Goal: Transaction & Acquisition: Book appointment/travel/reservation

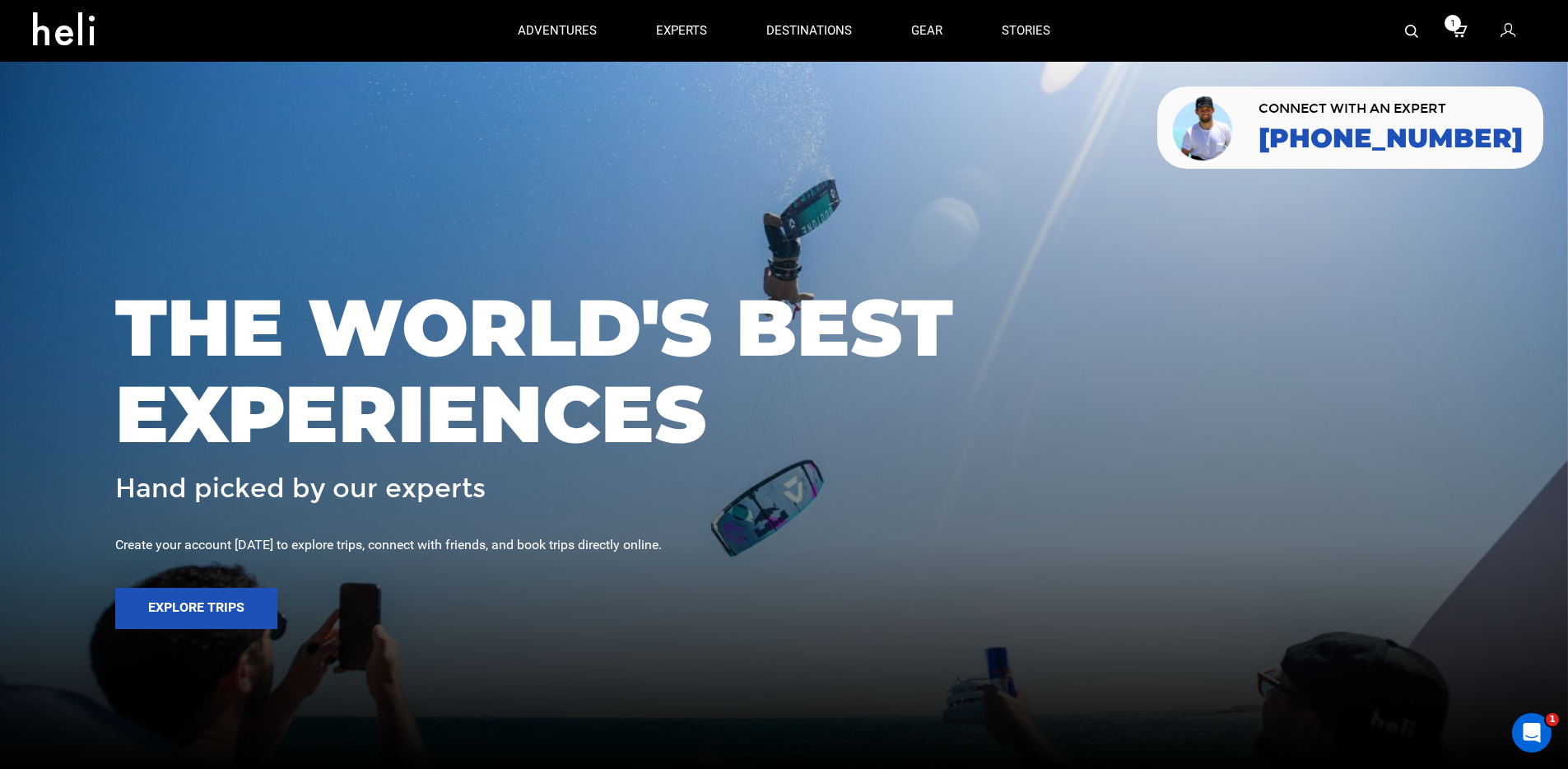
click at [1413, 36] on img at bounding box center [1412, 31] width 13 height 13
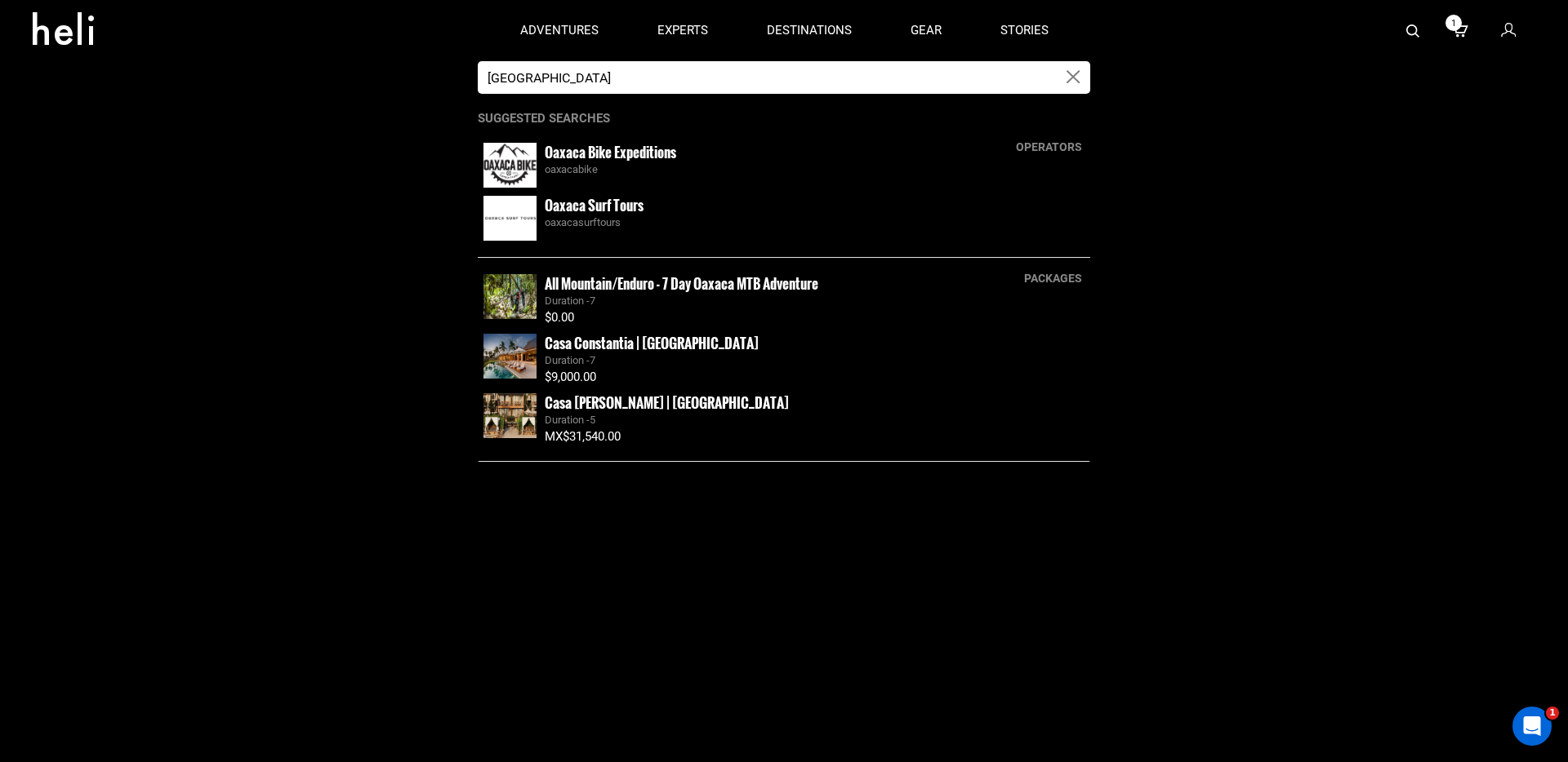
type input "Oaxaca"
click at [575, 161] on small "Oaxaca Bike Expeditions" at bounding box center [610, 152] width 131 height 21
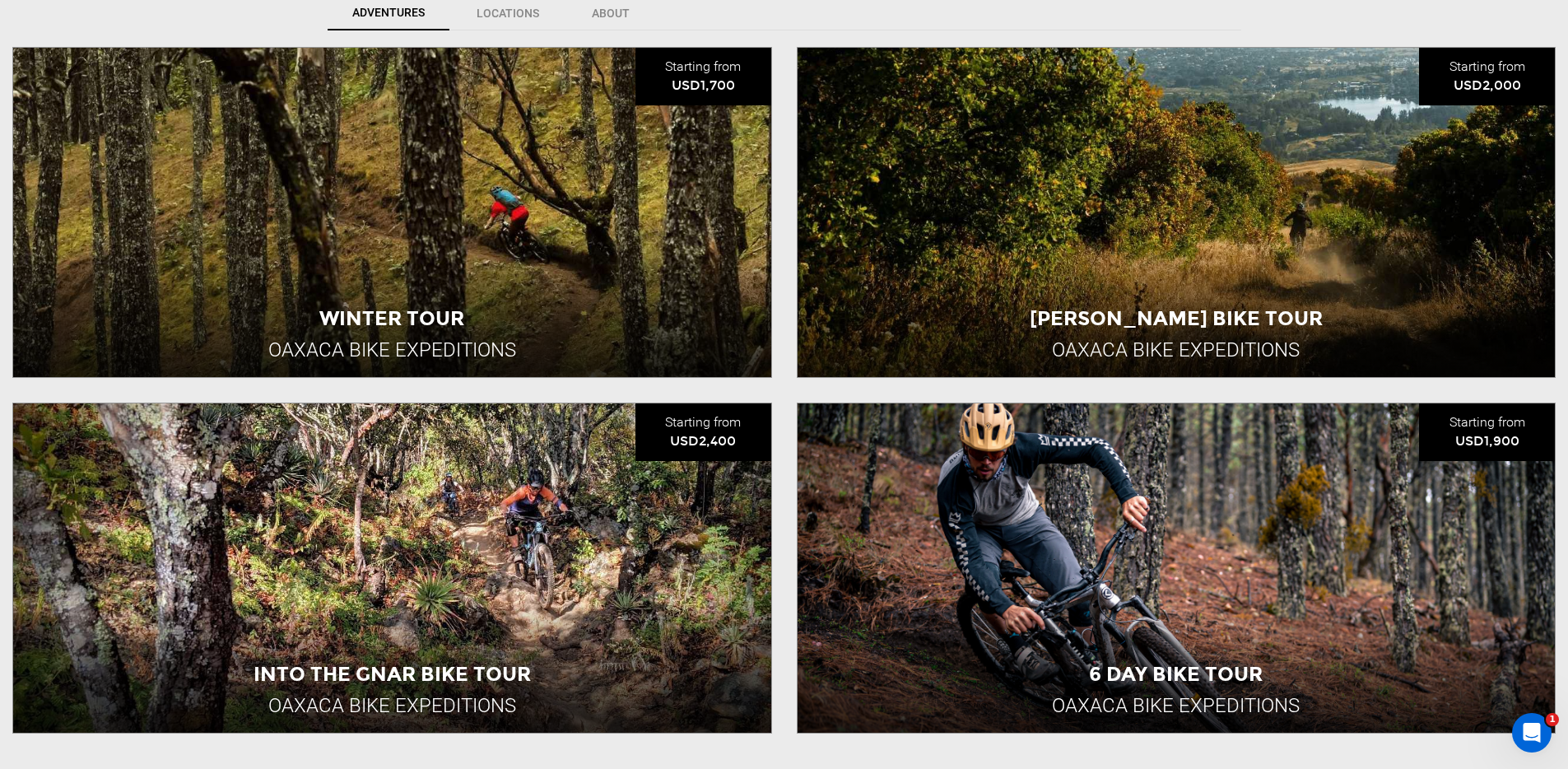
scroll to position [525, 0]
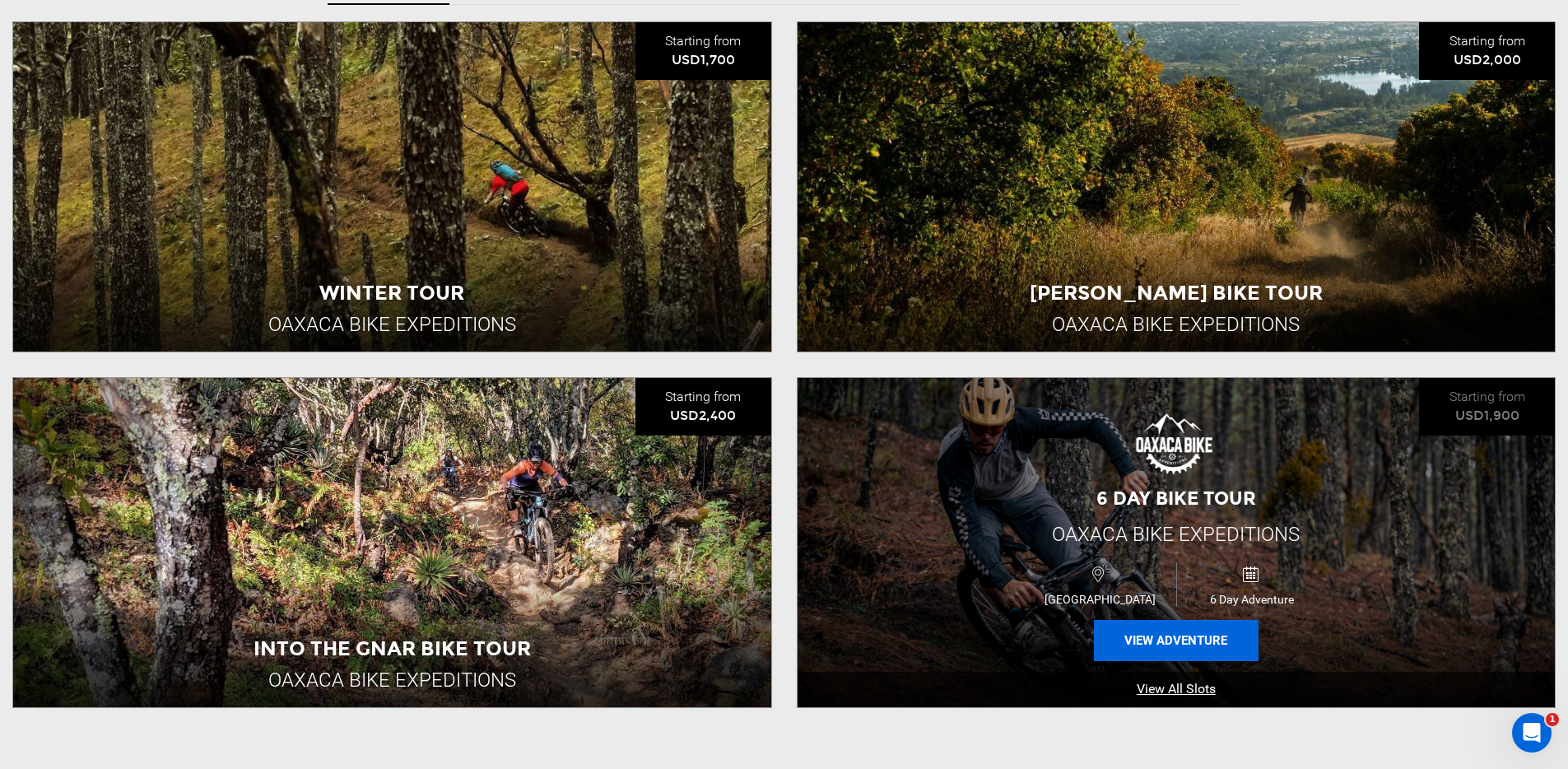
click at [1179, 632] on button "View Adventure" at bounding box center [1176, 641] width 164 height 41
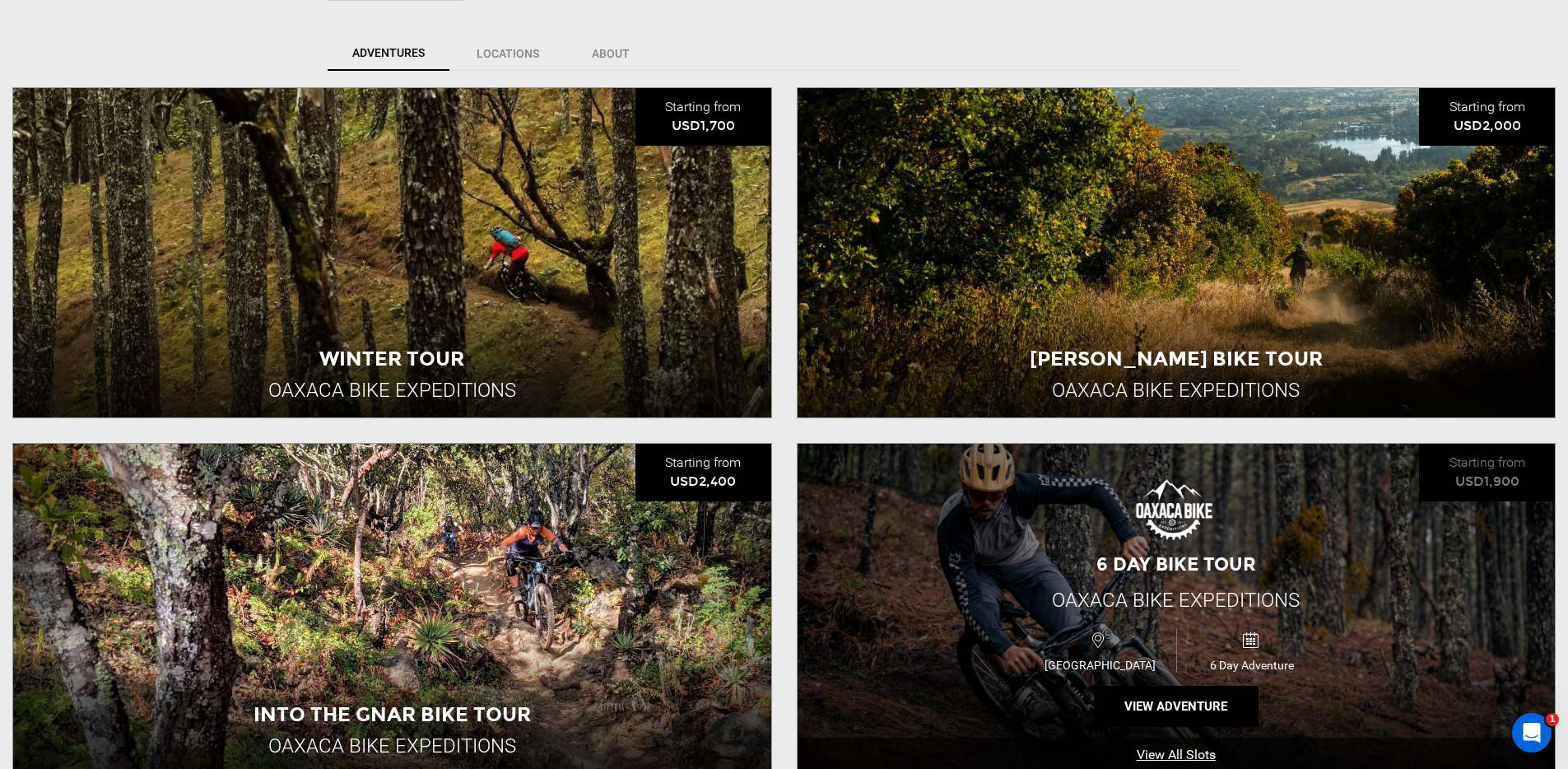
scroll to position [479, 0]
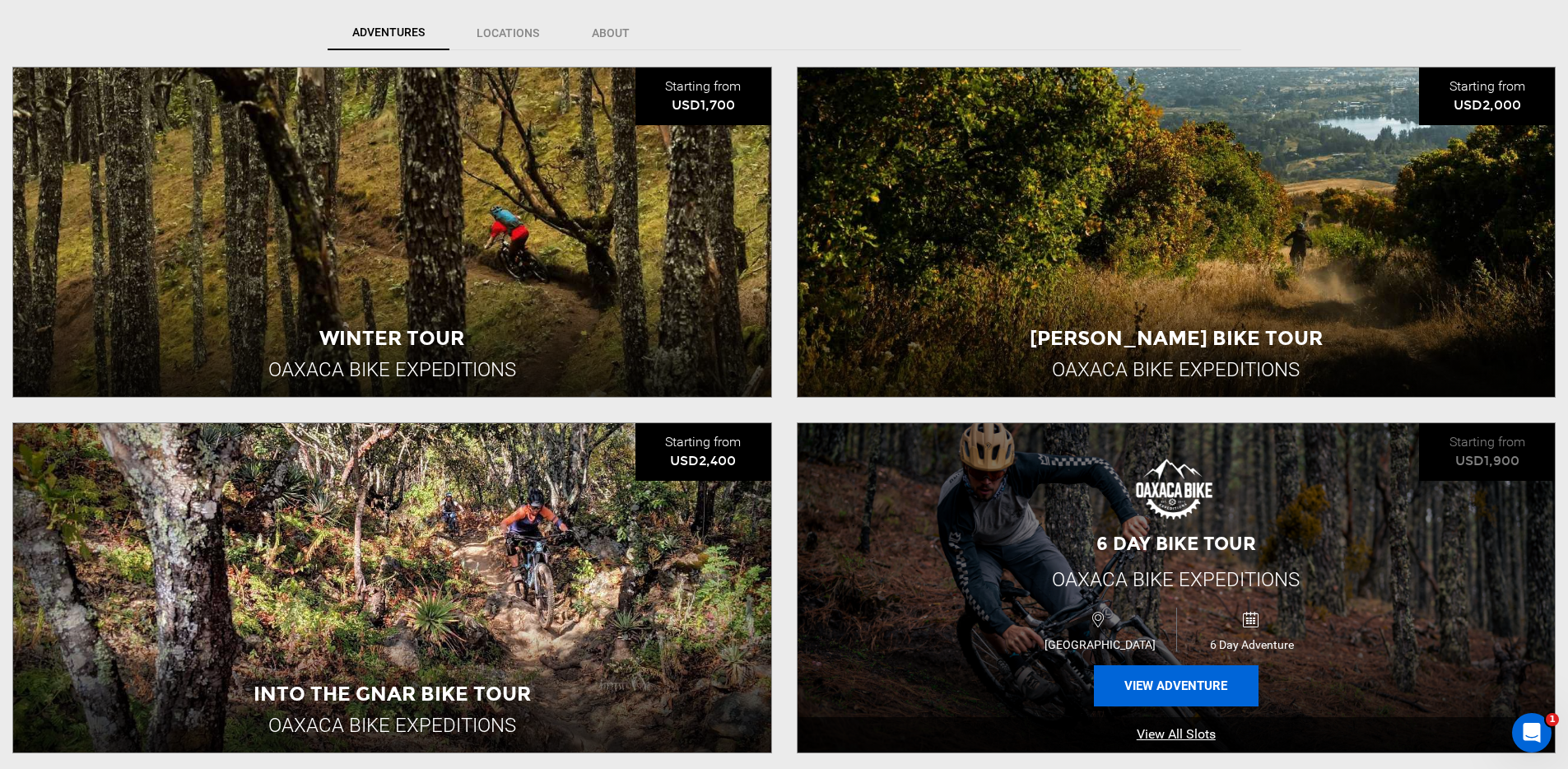
click at [1171, 697] on button "View Adventure" at bounding box center [1176, 685] width 164 height 41
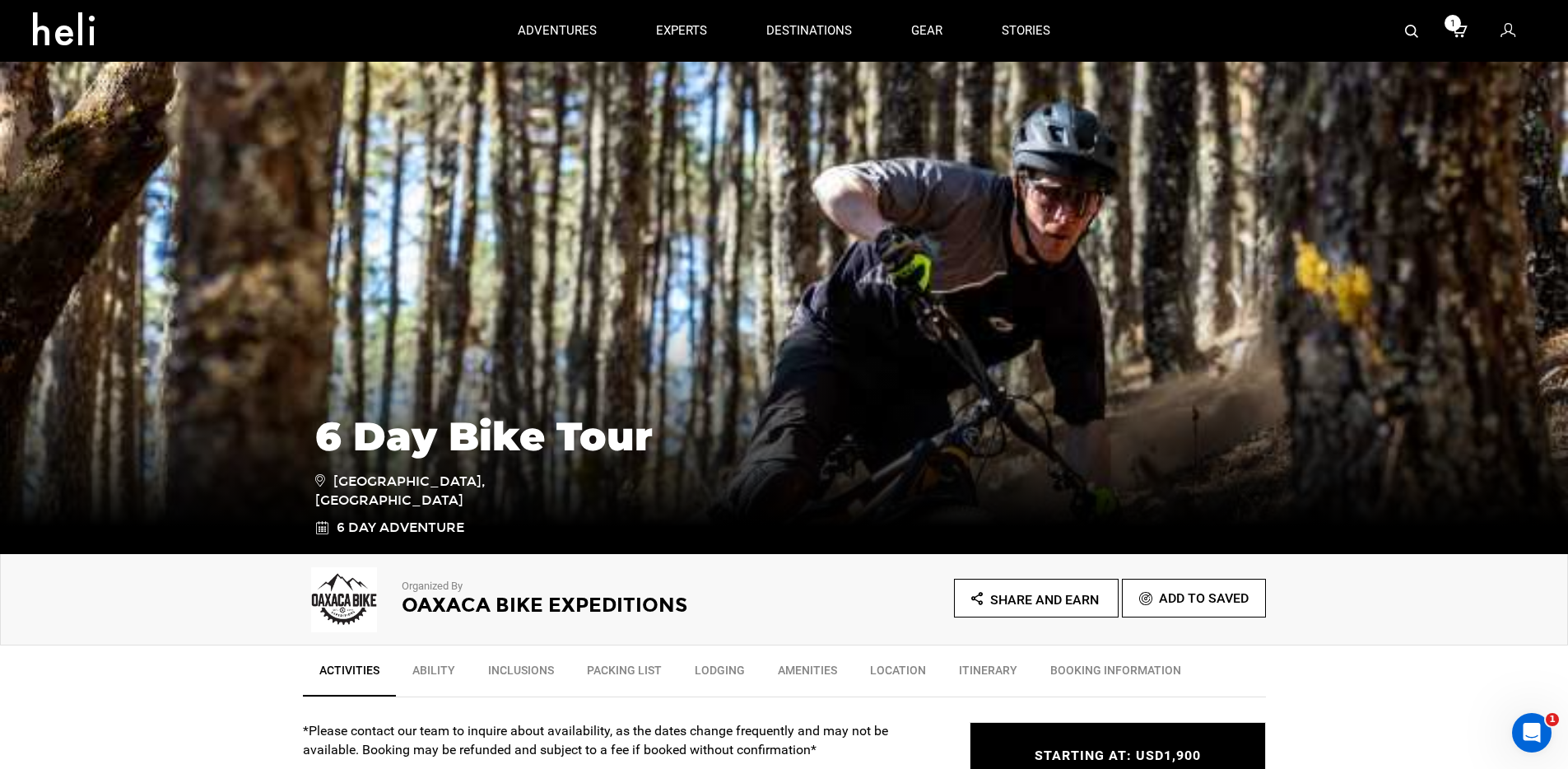
click at [507, 607] on h2 "Oaxaca Bike Expeditions" at bounding box center [570, 606] width 337 height 22
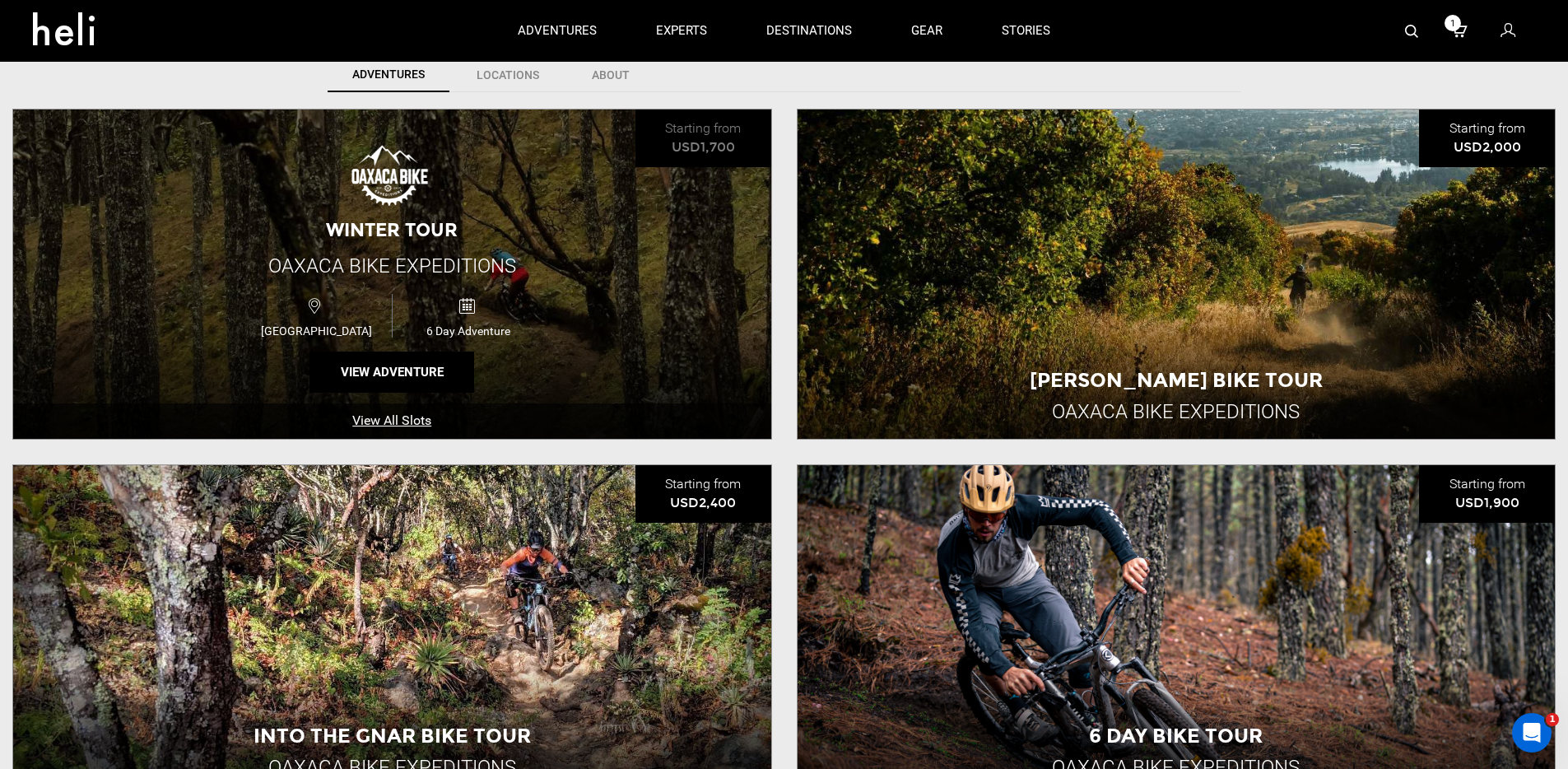
scroll to position [435, 0]
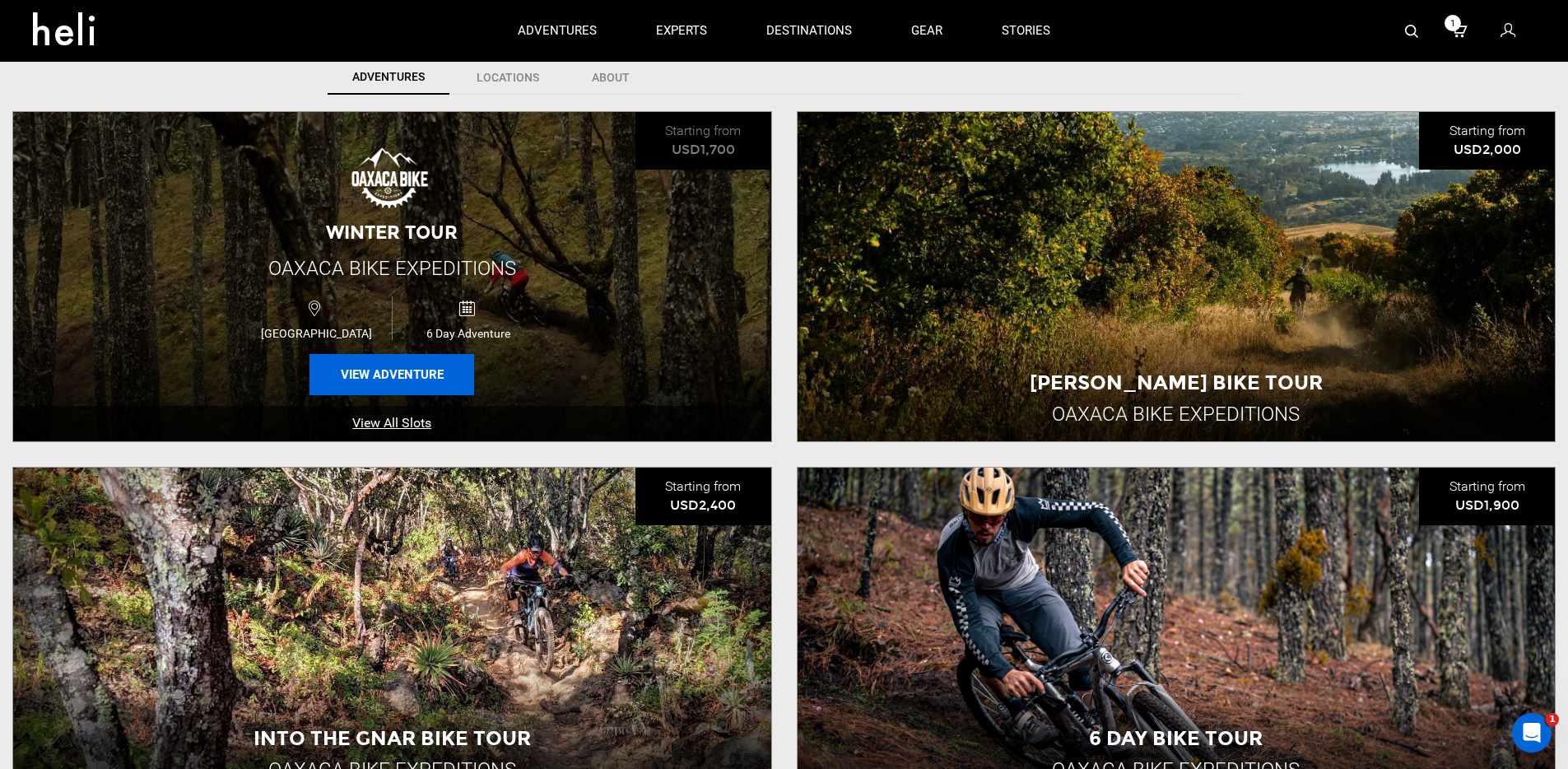
click at [345, 369] on button "View Adventure" at bounding box center [391, 375] width 164 height 41
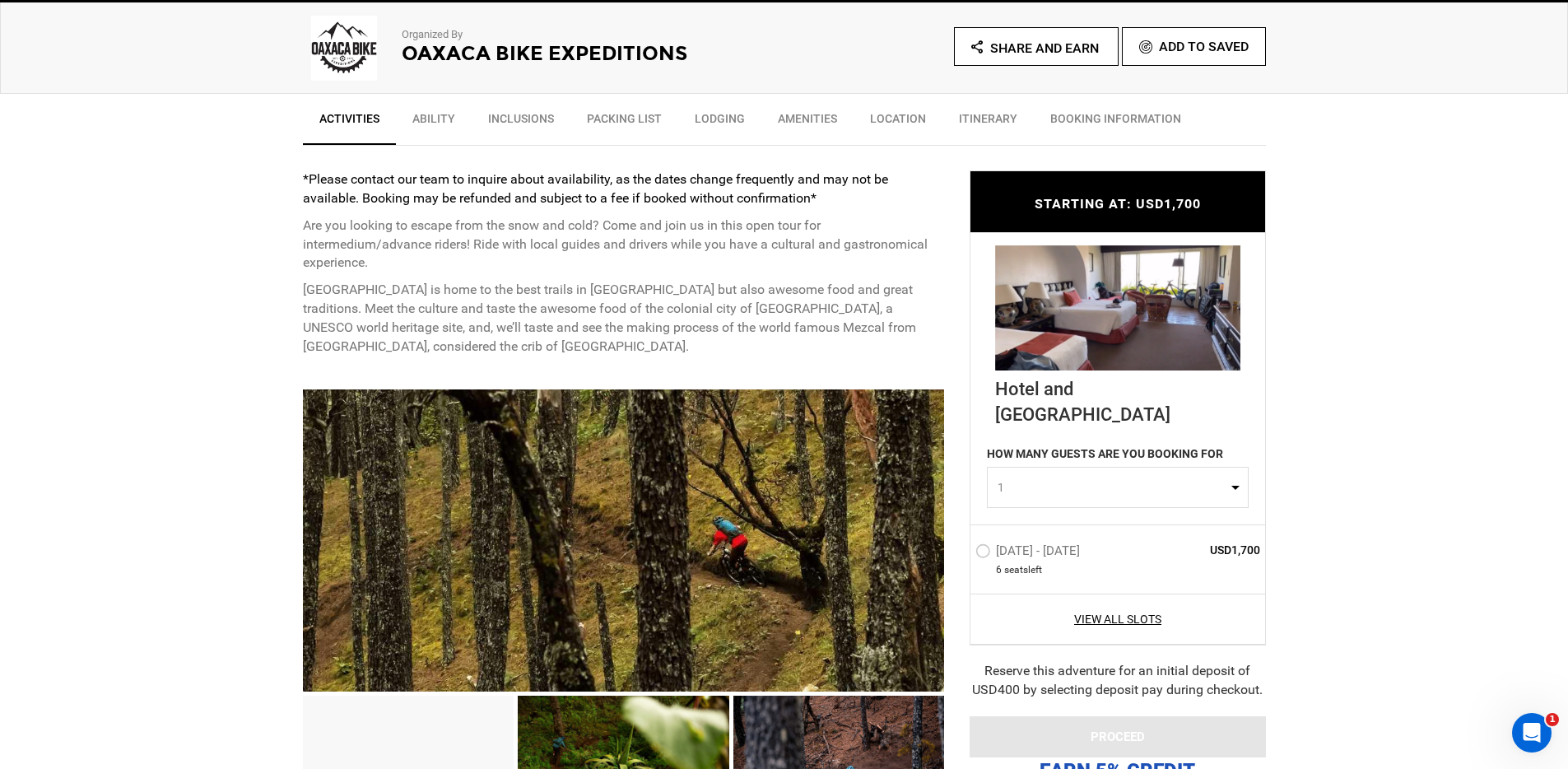
scroll to position [589, 0]
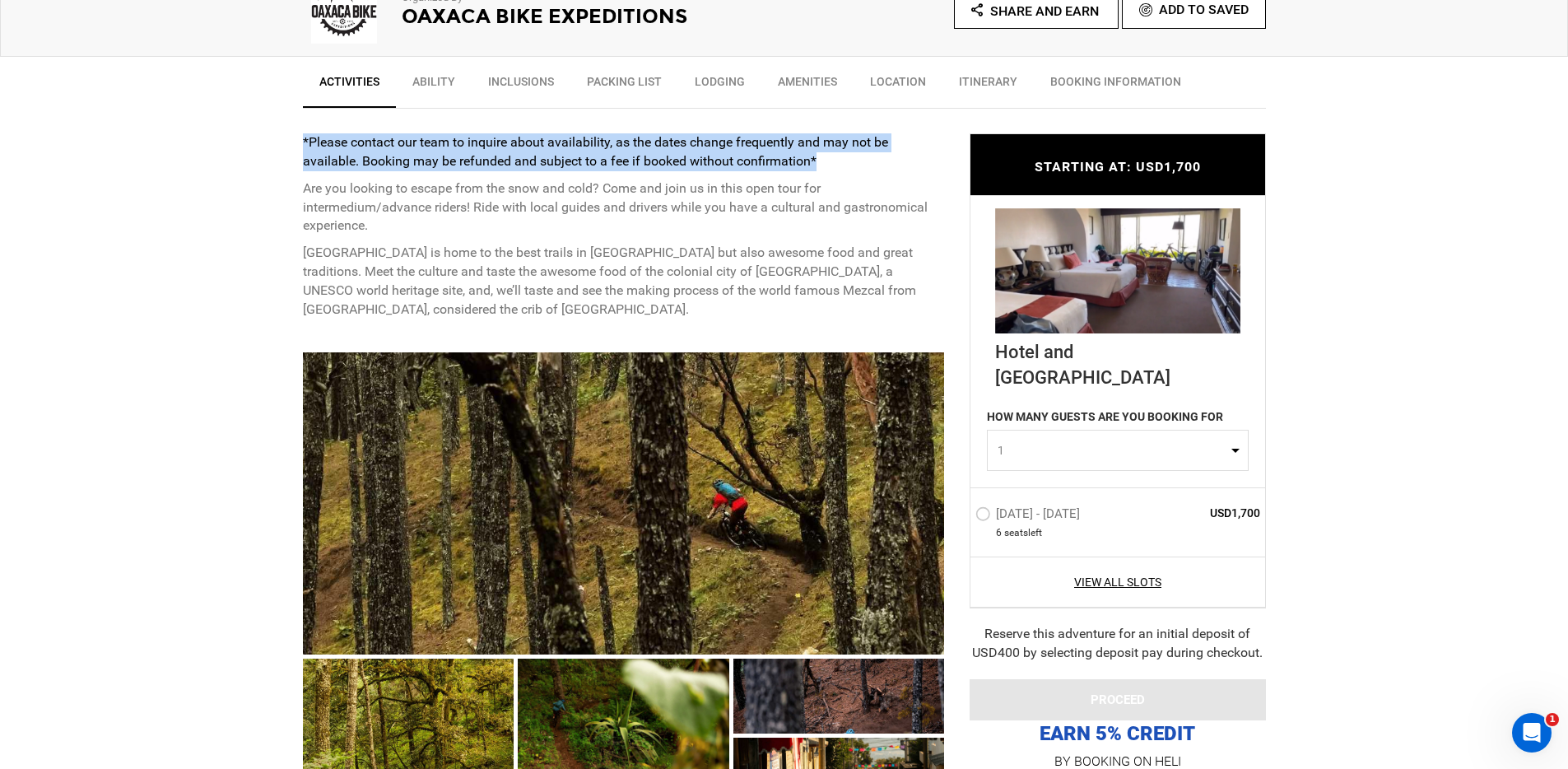
drag, startPoint x: 819, startPoint y: 159, endPoint x: 279, endPoint y: 142, distance: 540.3
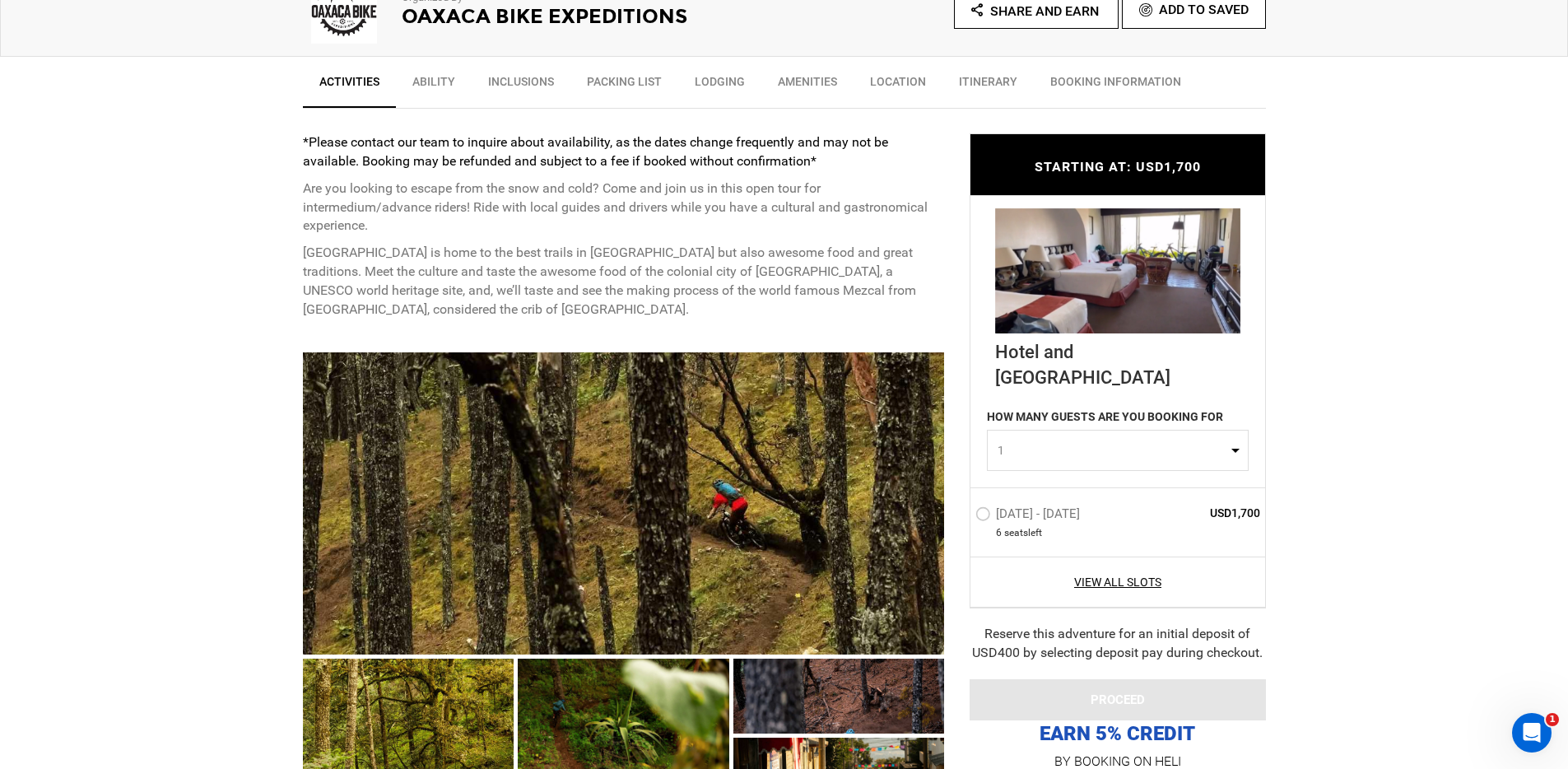
click at [321, 233] on p "Are you looking to escape from the snow and cold? Come and join us in this open…" at bounding box center [623, 207] width 642 height 57
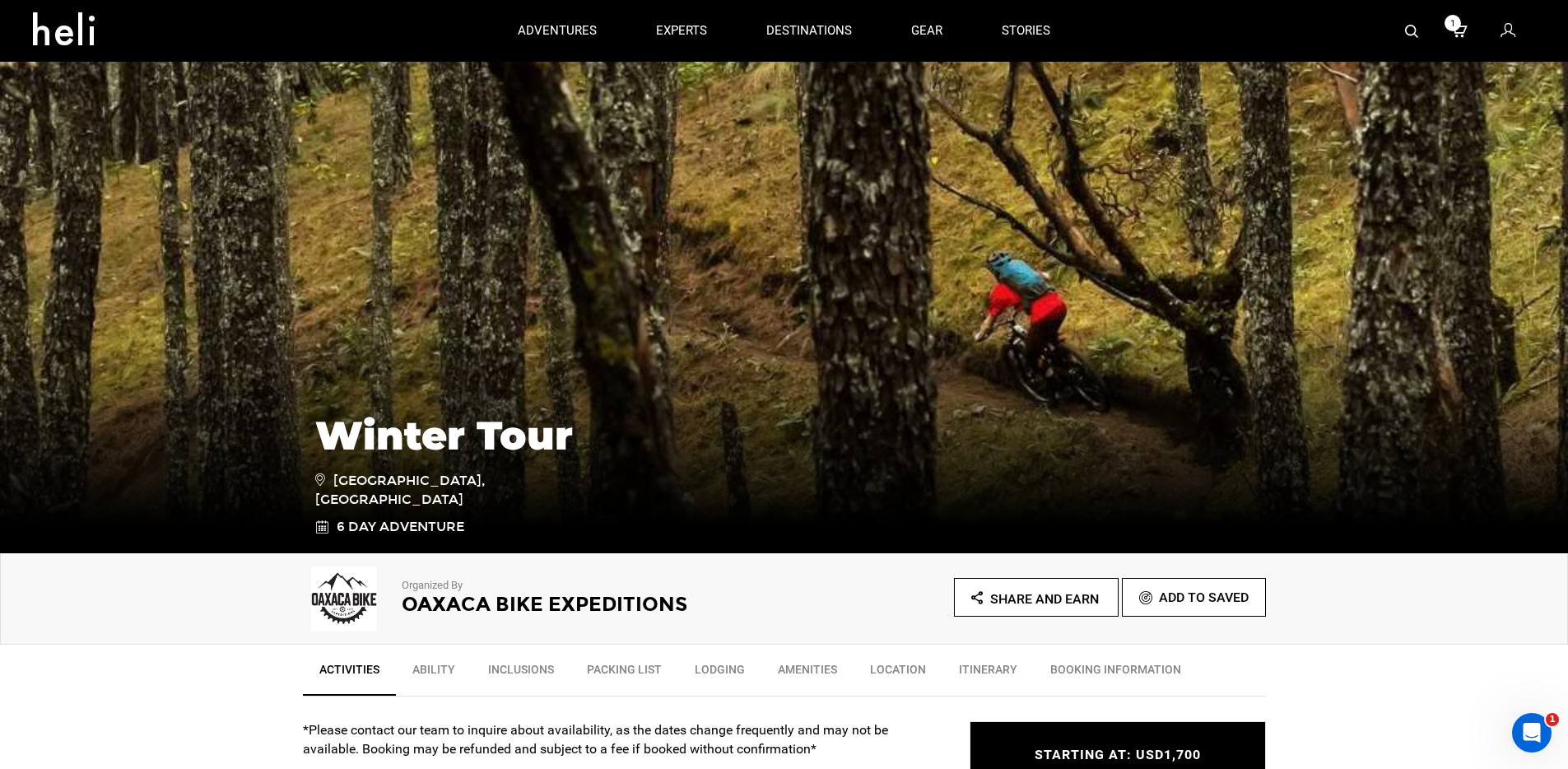
scroll to position [0, 0]
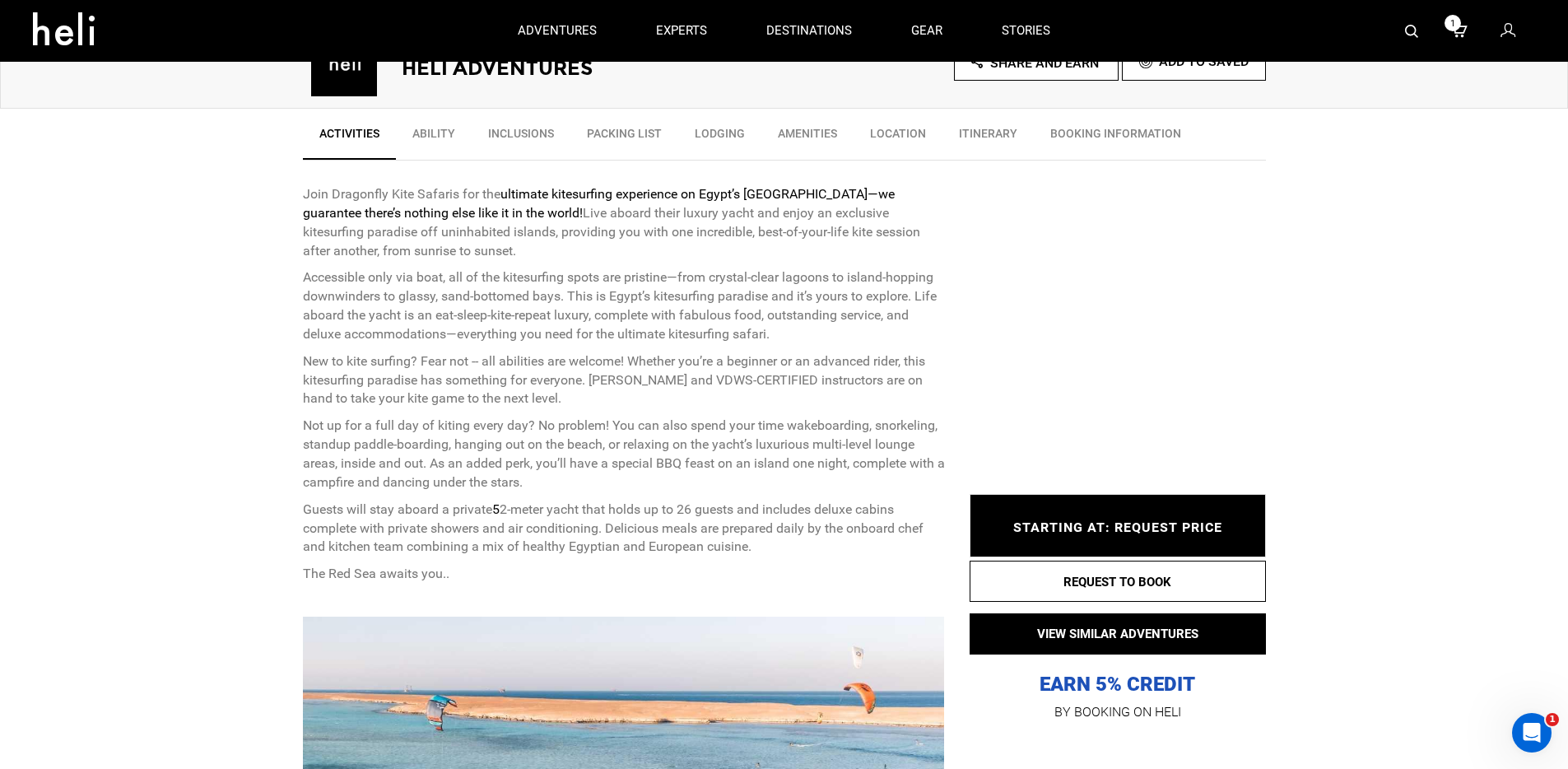
scroll to position [203, 0]
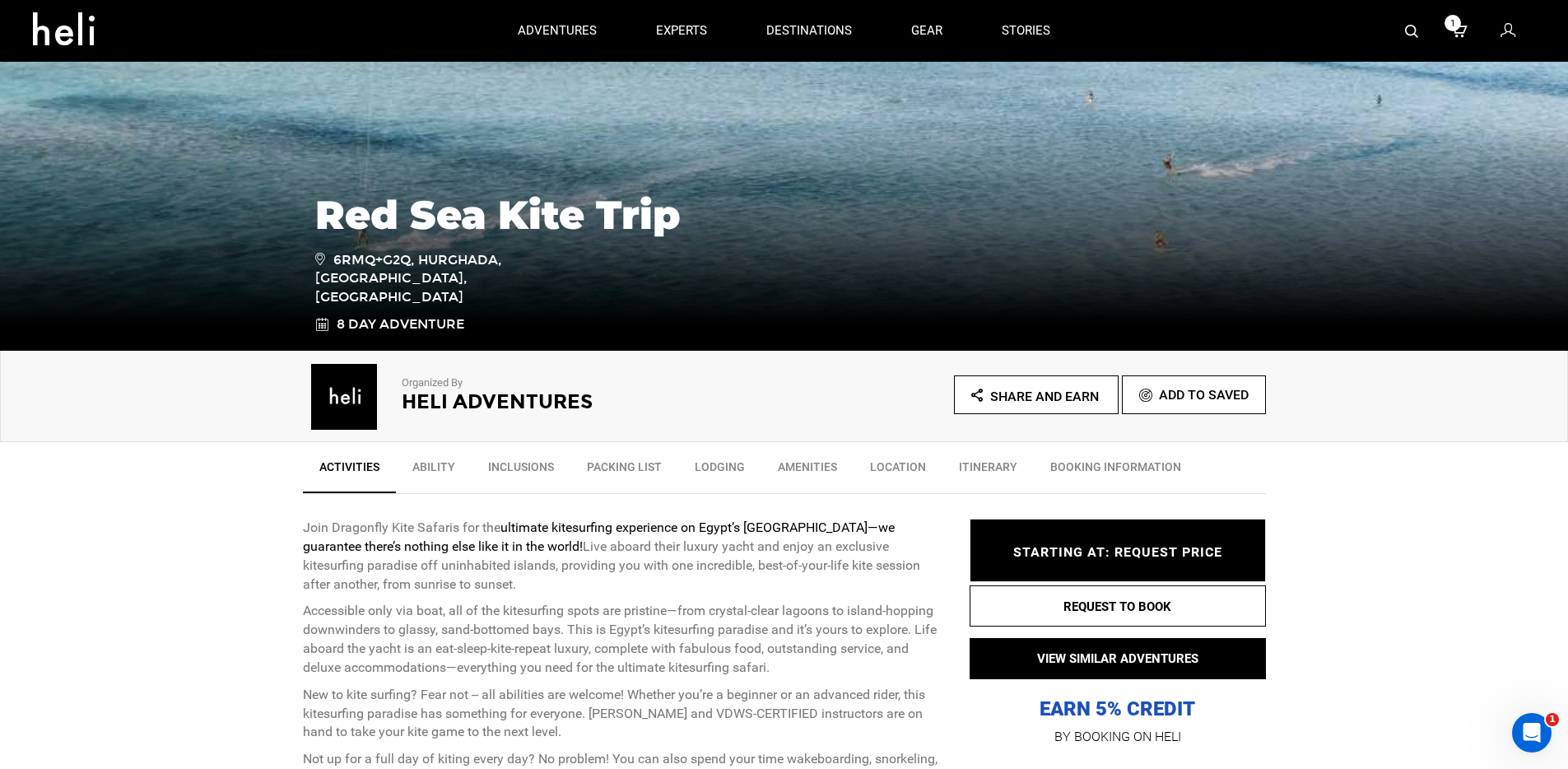
click at [1511, 27] on icon at bounding box center [1508, 32] width 15 height 22
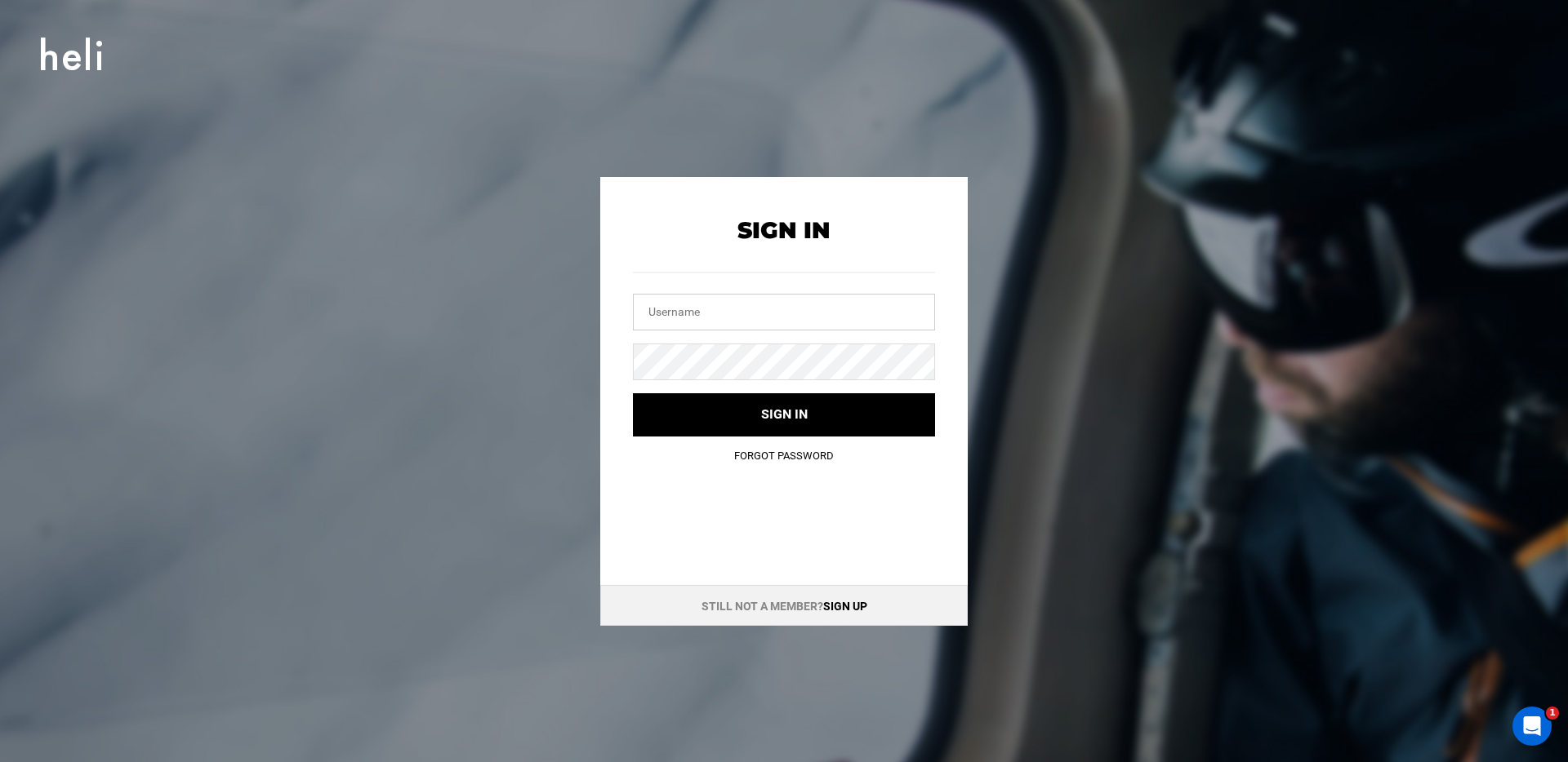
click at [713, 314] on input "text" at bounding box center [784, 312] width 302 height 37
click at [436, 129] on div "Sign In Sign In Sign in Forgot Password Still not a member? Sign up" at bounding box center [784, 381] width 1568 height 762
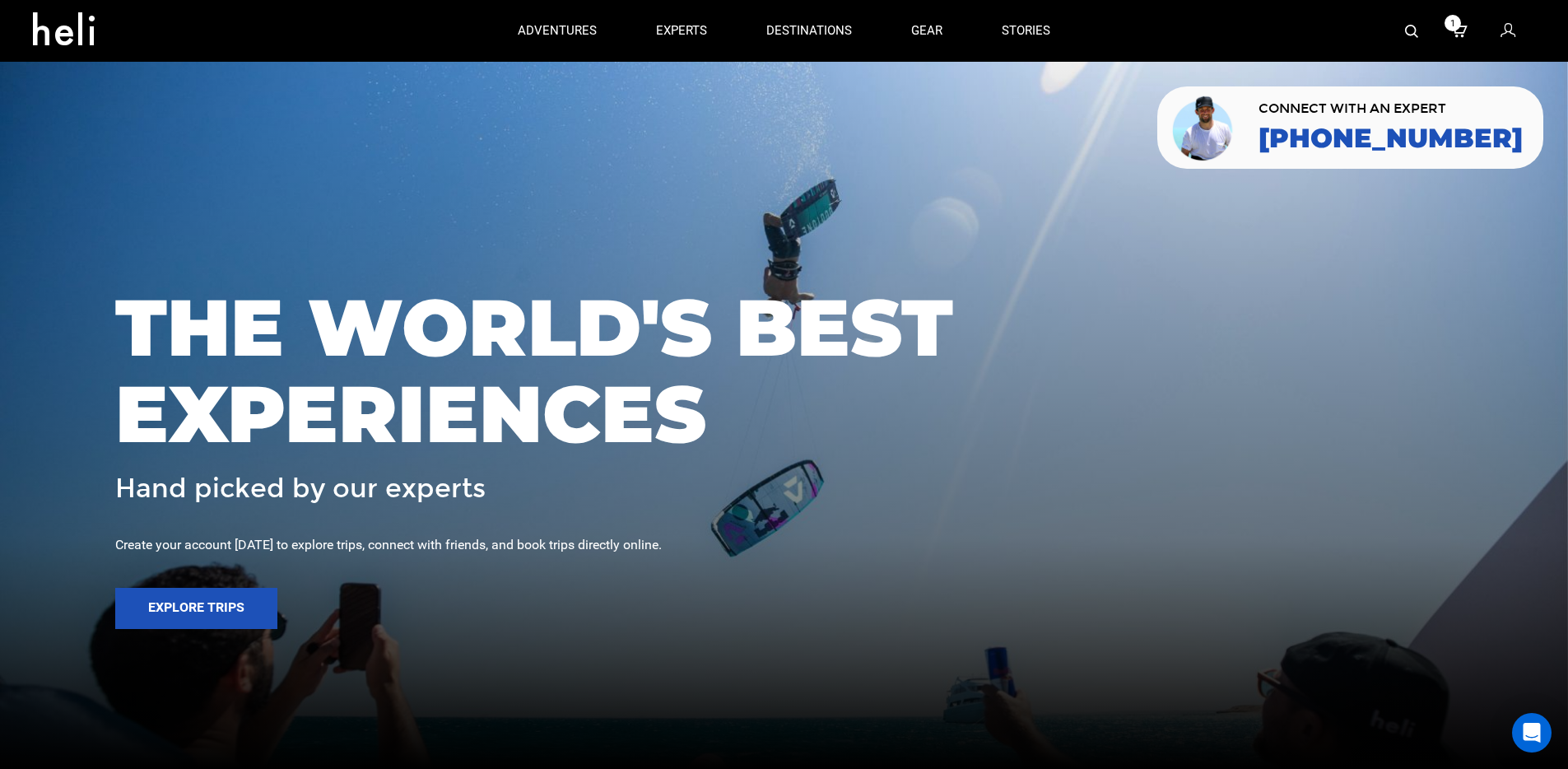
click at [1410, 31] on img at bounding box center [1412, 31] width 13 height 13
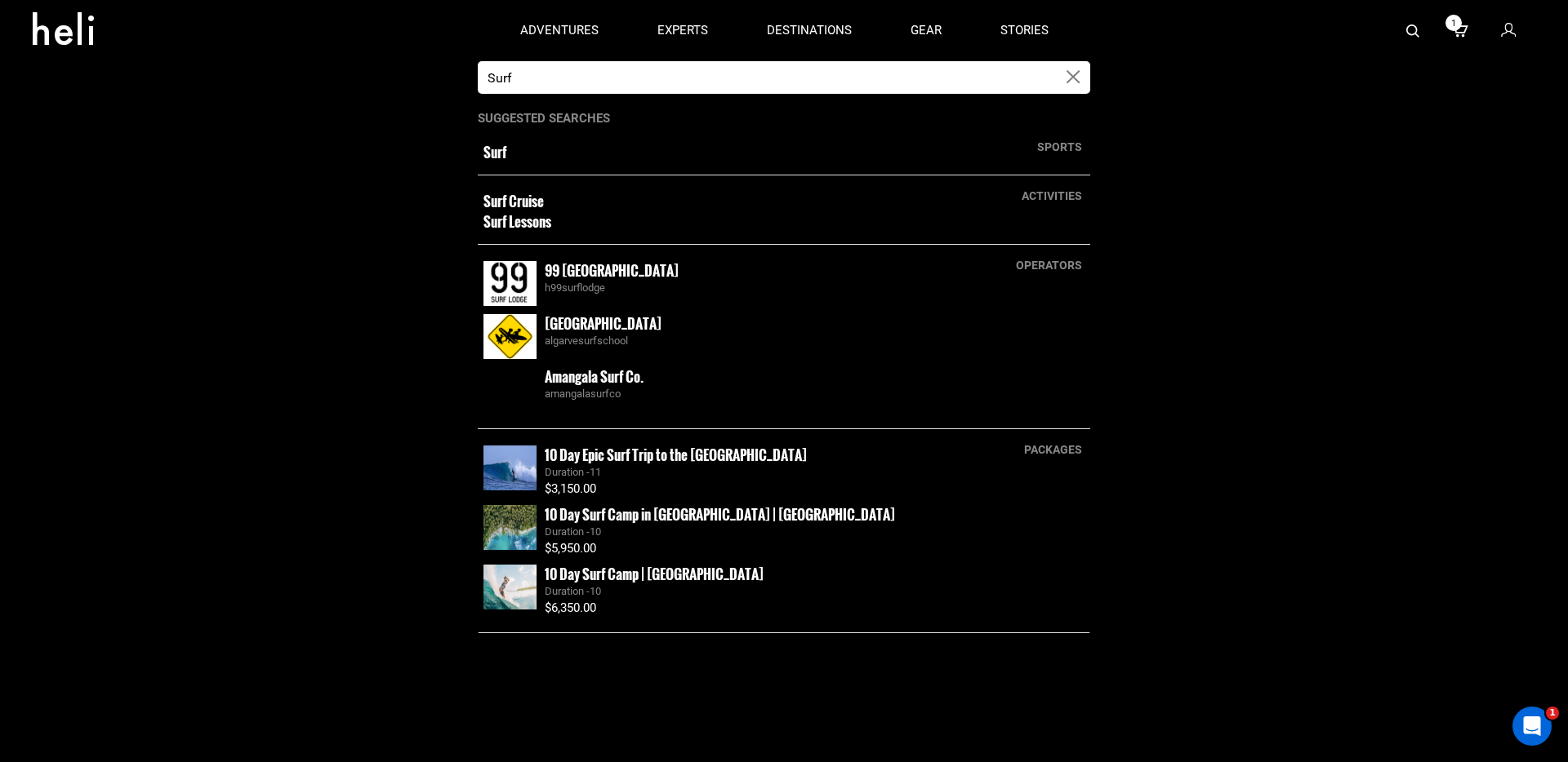
type input "Surf"
click at [512, 146] on small "Surf" at bounding box center [724, 153] width 481 height 20
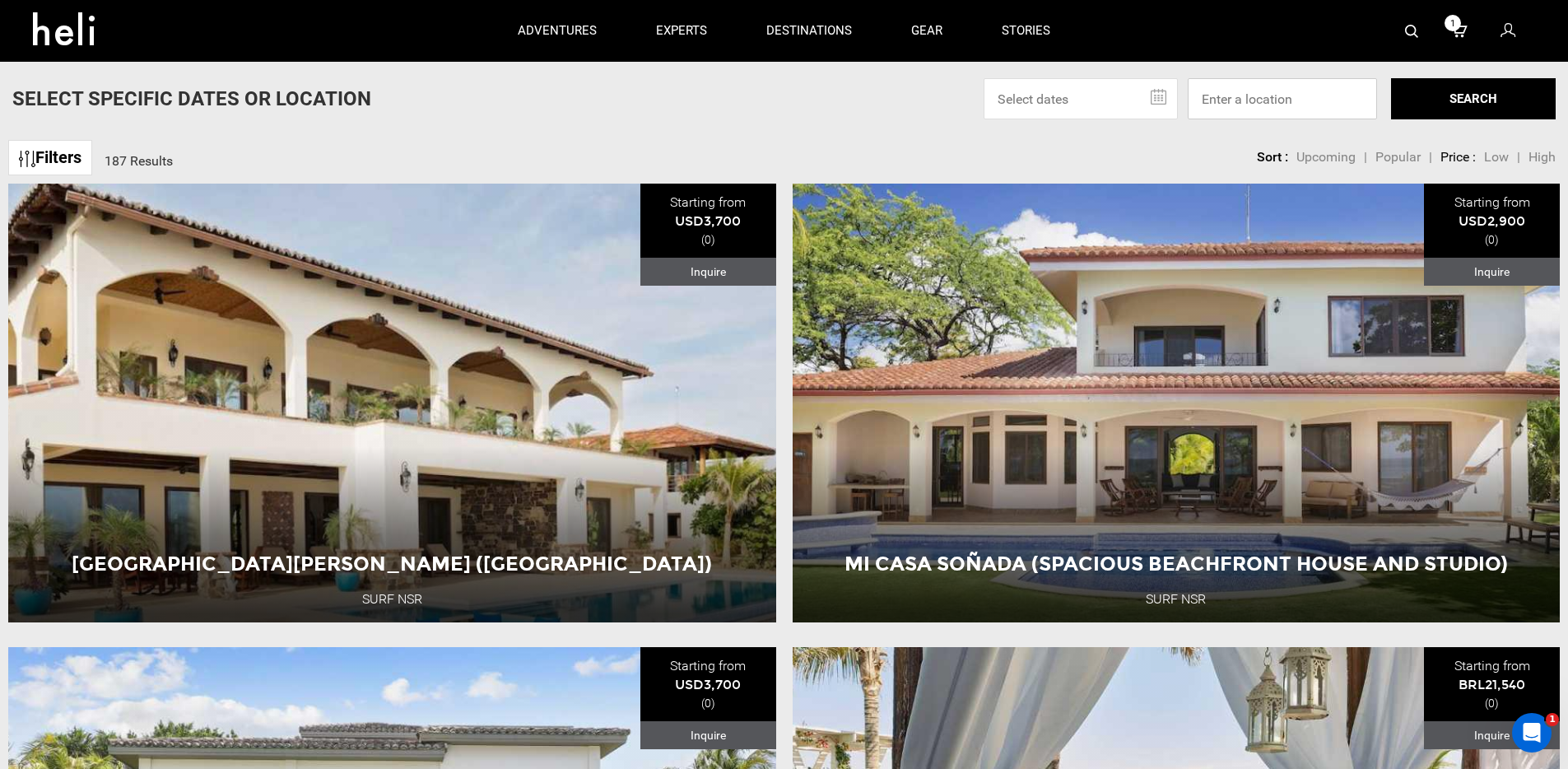
click at [1274, 98] on input at bounding box center [1282, 99] width 189 height 41
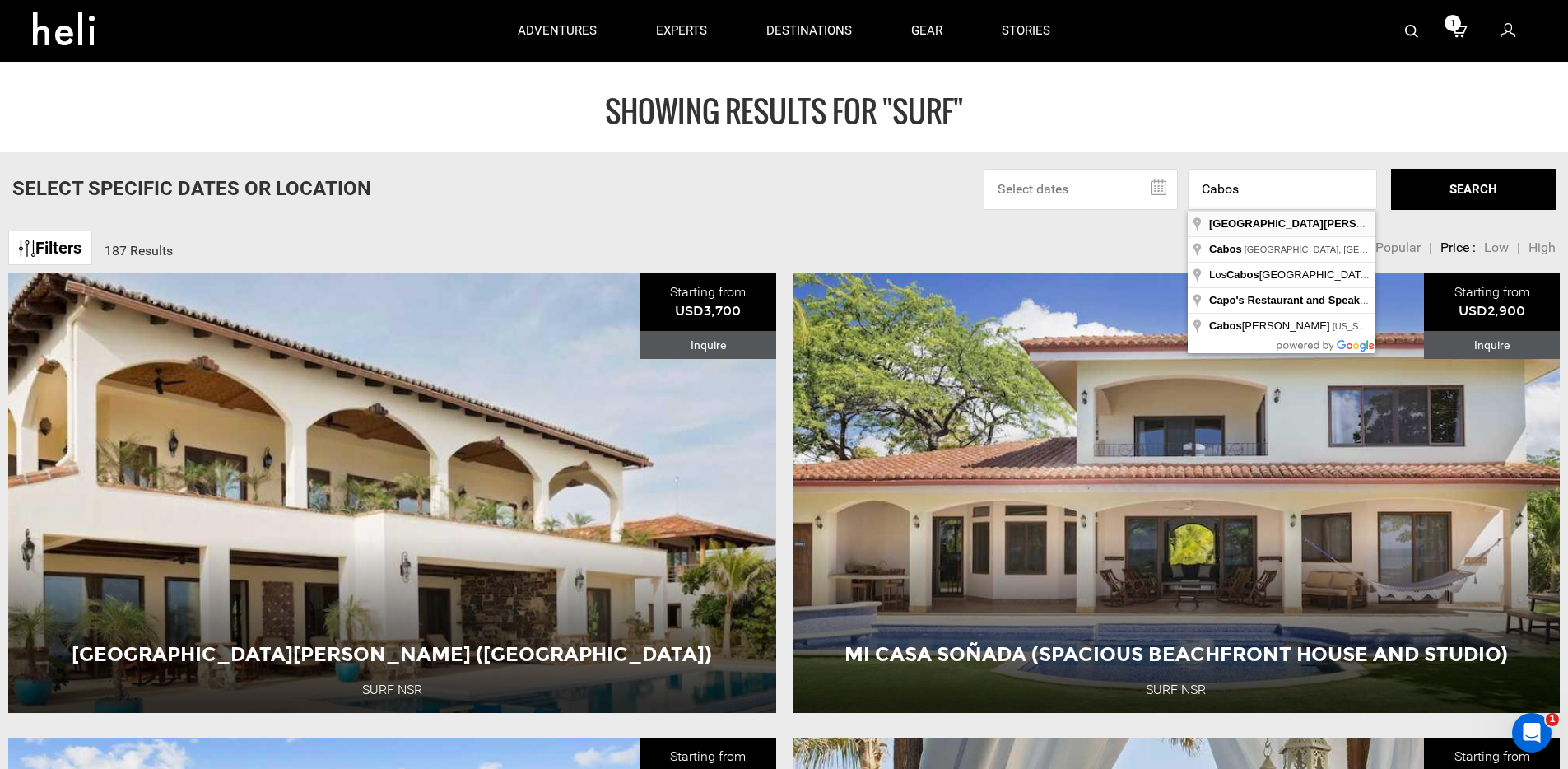
type input "Cabo San Lucas, BCS, Mexico"
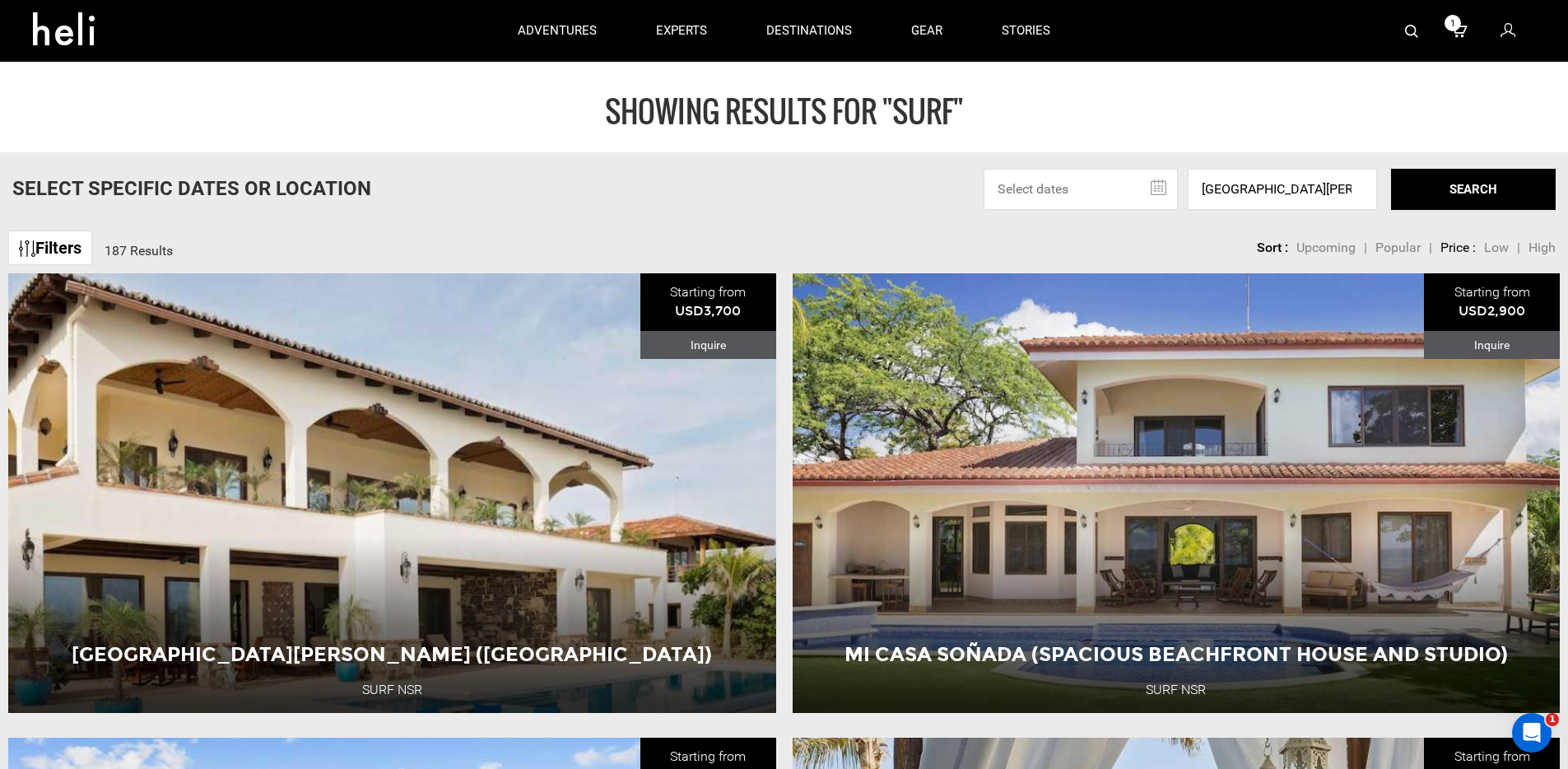
click at [1497, 200] on button "SEARCH" at bounding box center [1473, 189] width 164 height 41
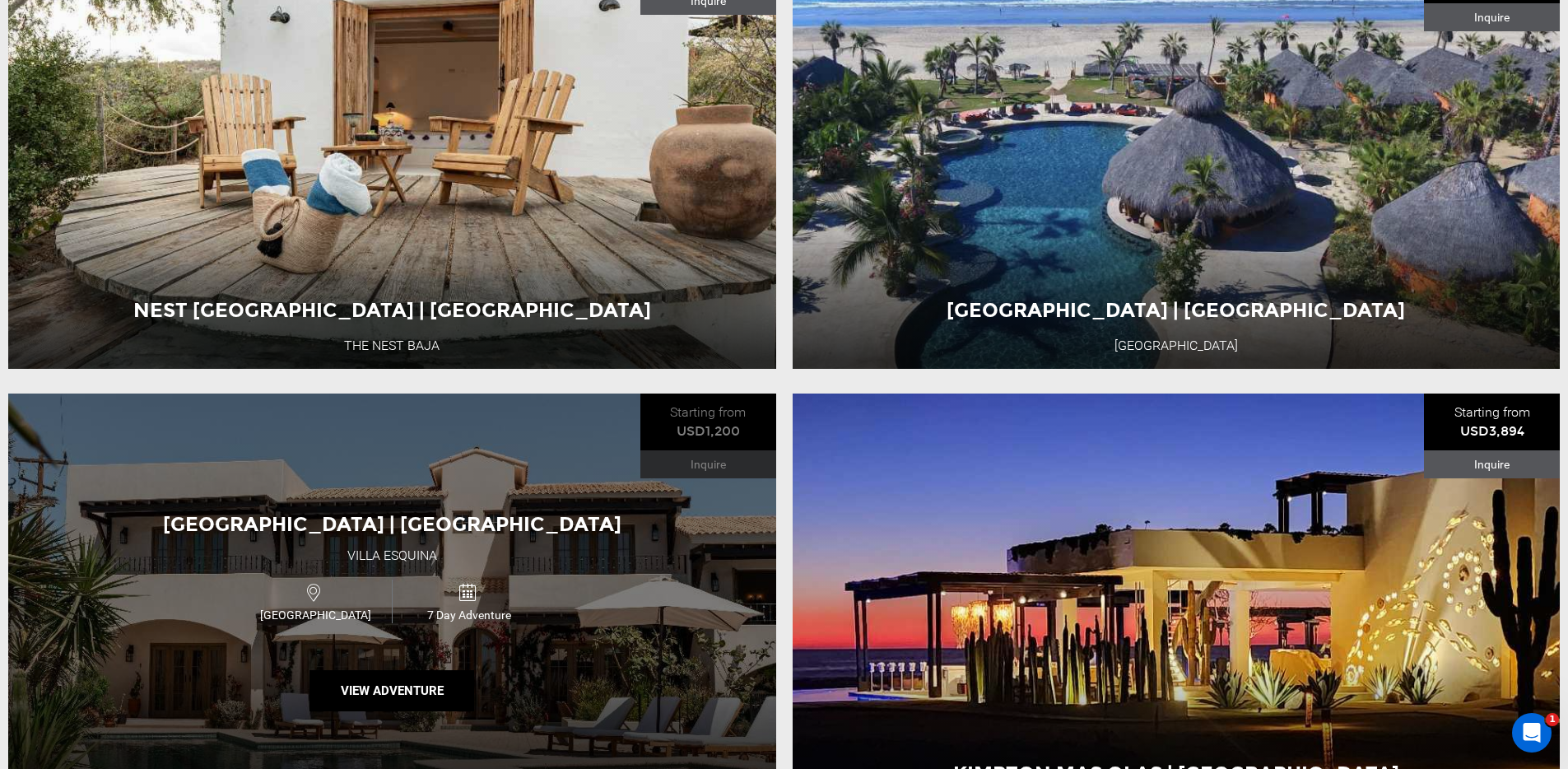
scroll to position [3007, 0]
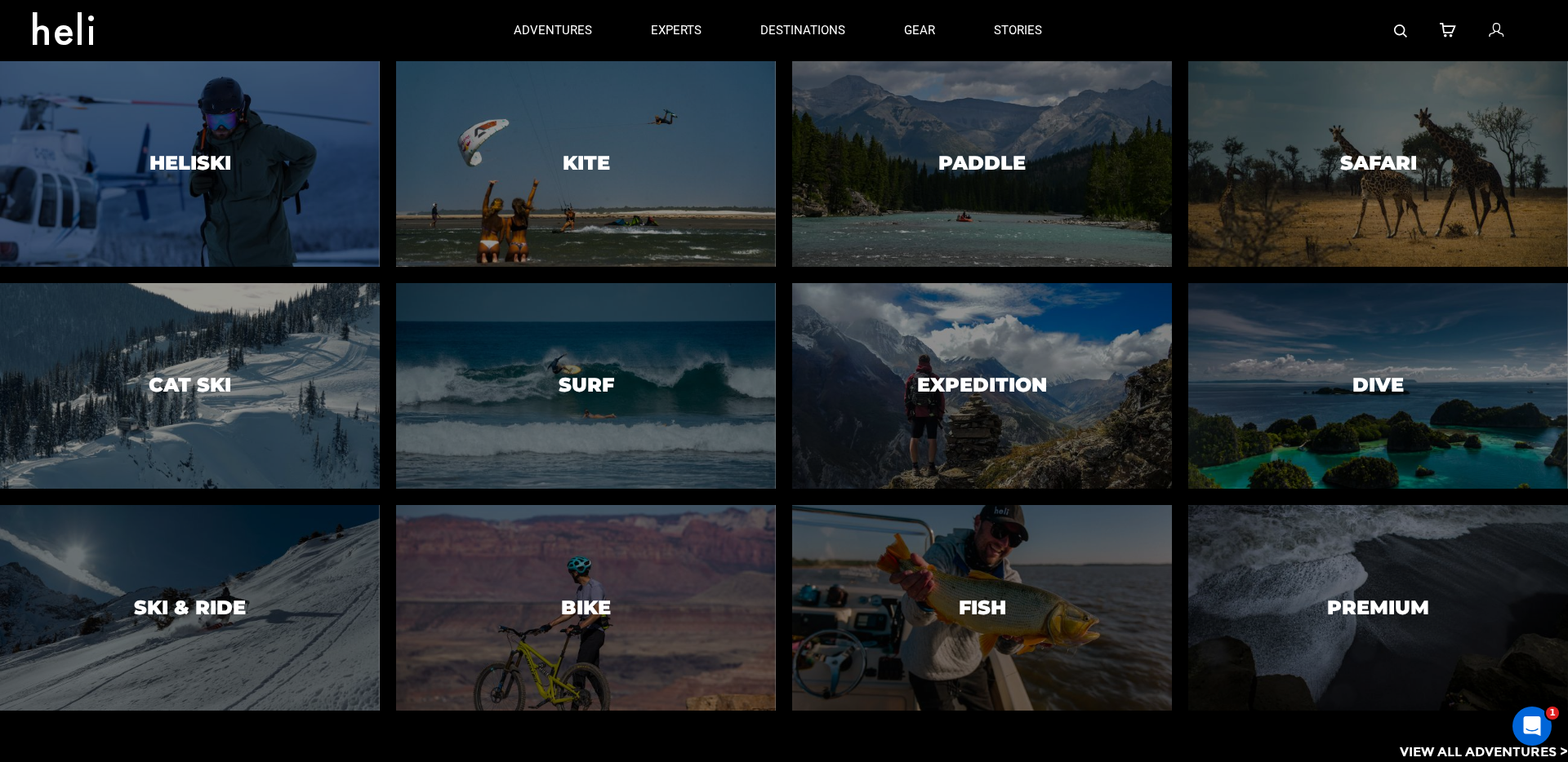
drag, startPoint x: 186, startPoint y: 147, endPoint x: 1334, endPoint y: 457, distance: 1189.1
click at [186, 147] on div at bounding box center [190, 164] width 387 height 210
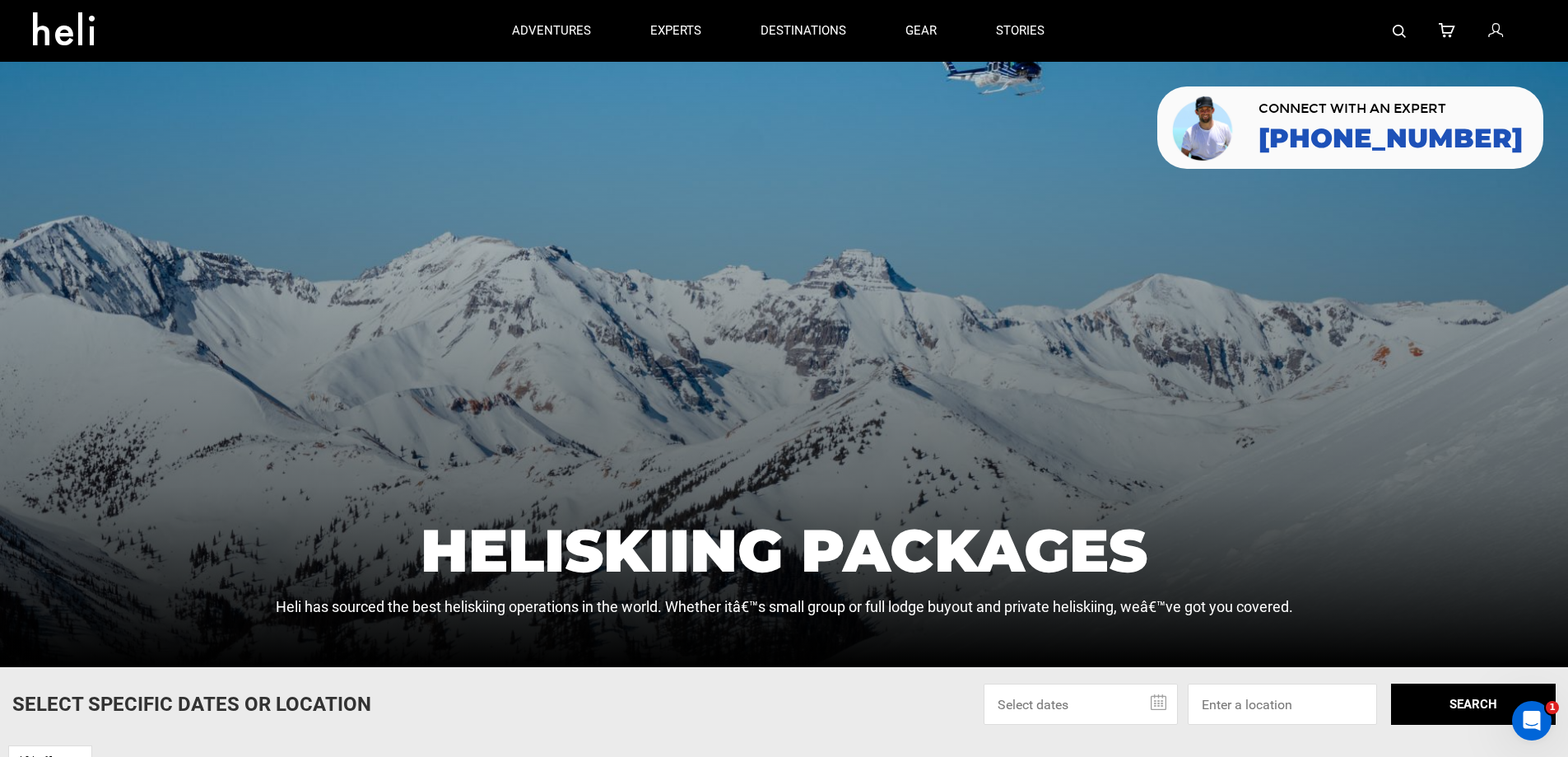
click at [1398, 33] on img at bounding box center [1399, 31] width 13 height 13
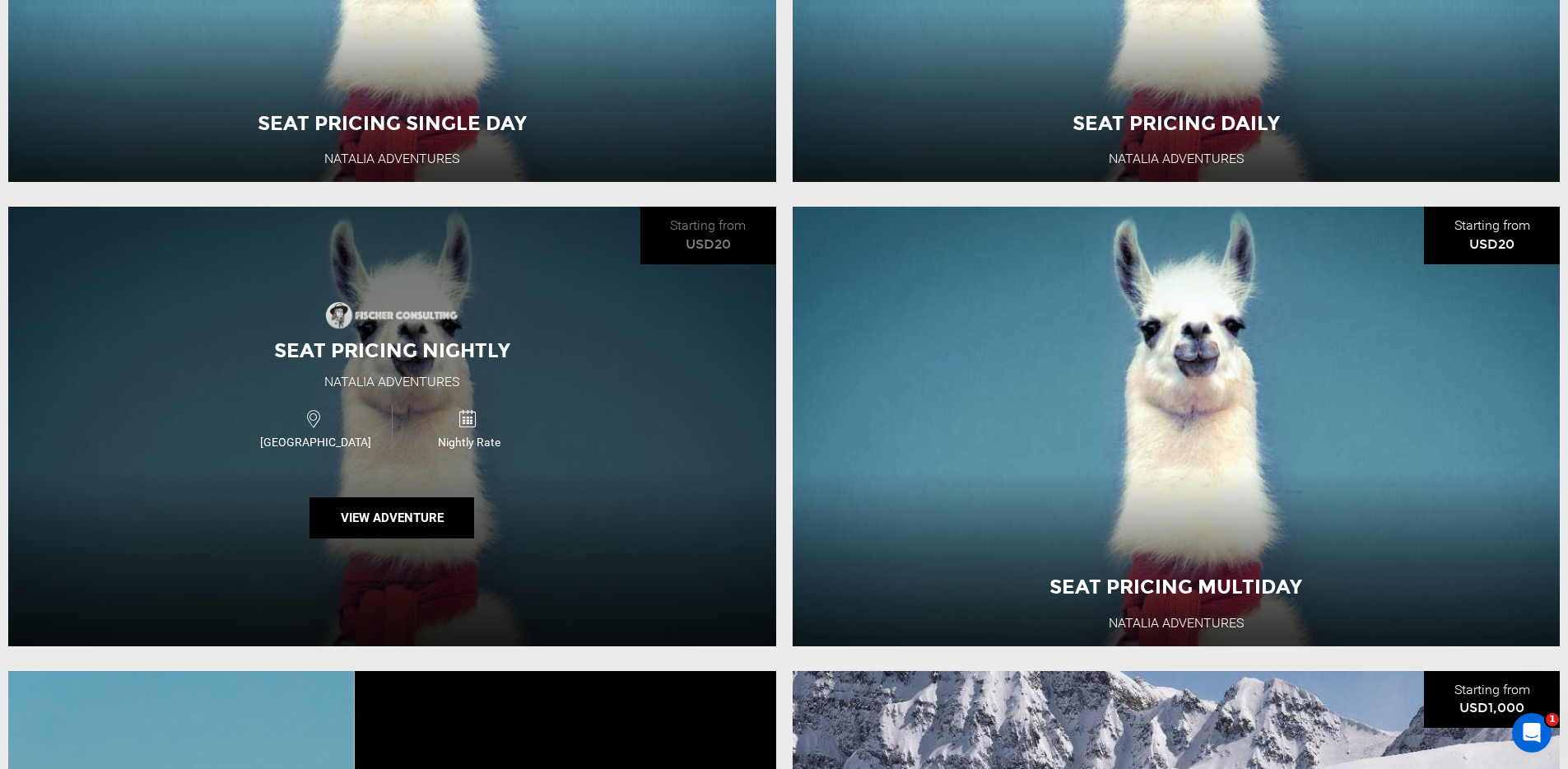
scroll to position [2802, 0]
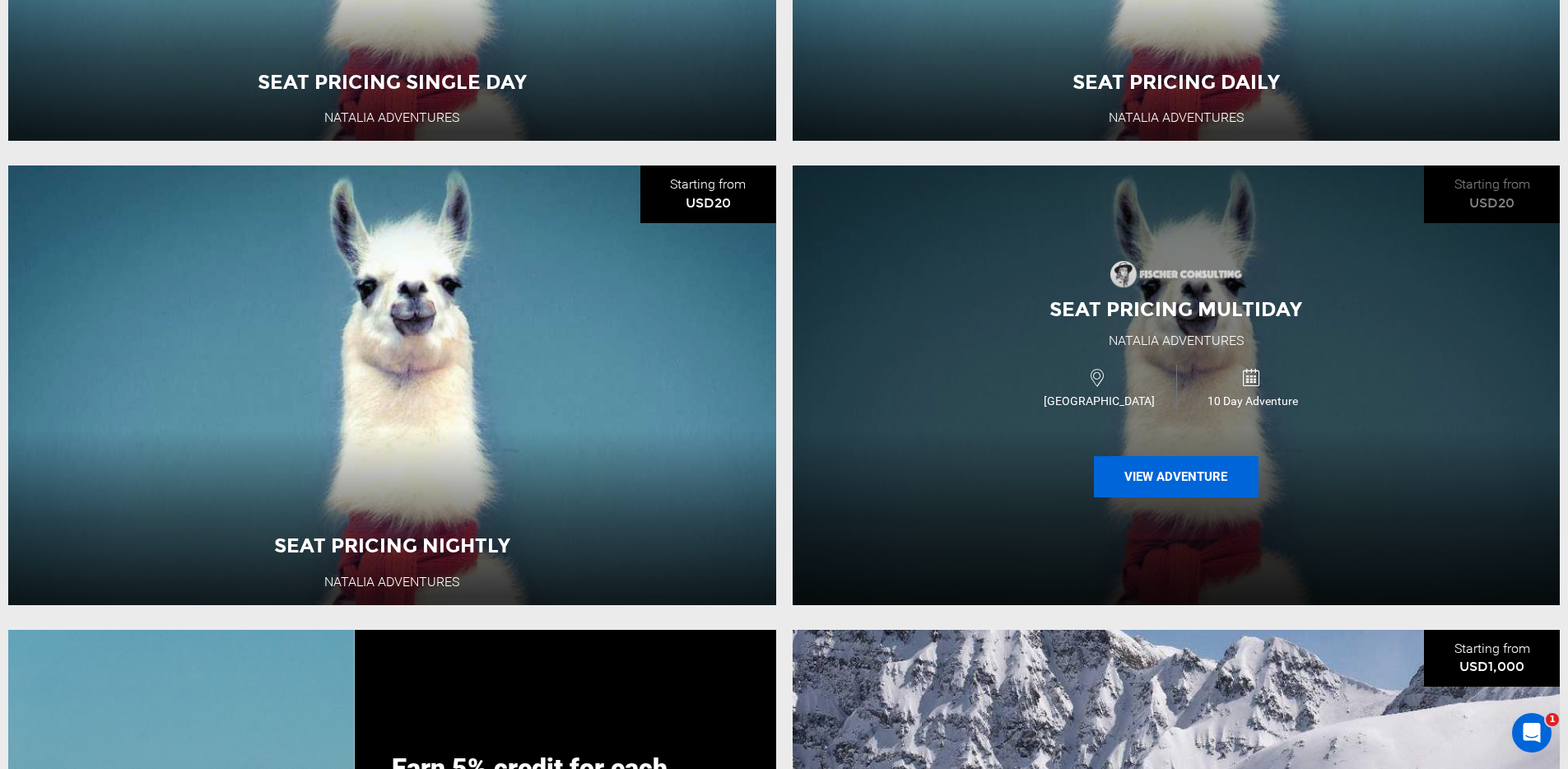
click at [1209, 498] on button "View Adventure" at bounding box center [1176, 476] width 164 height 41
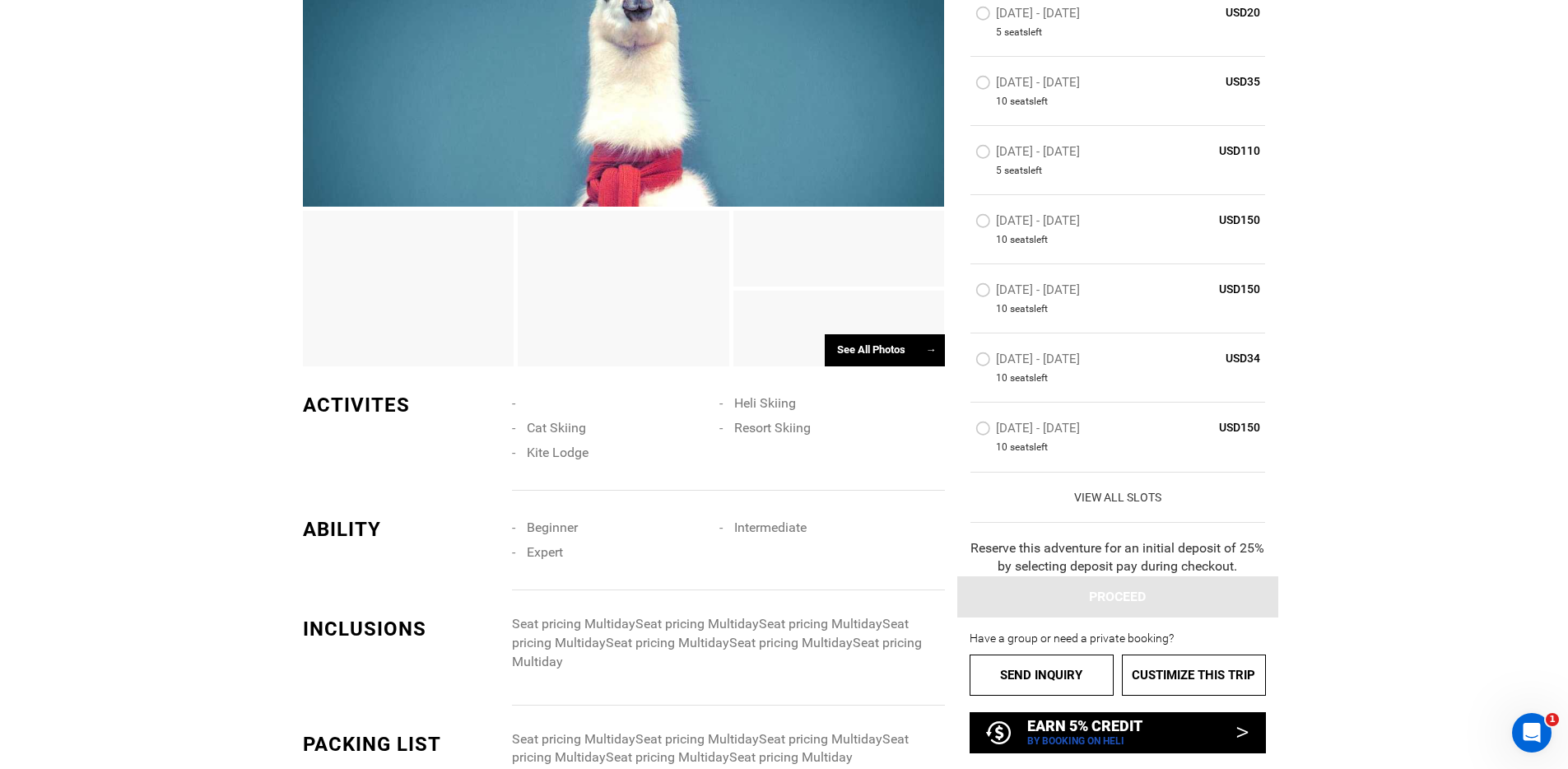
scroll to position [1019, 0]
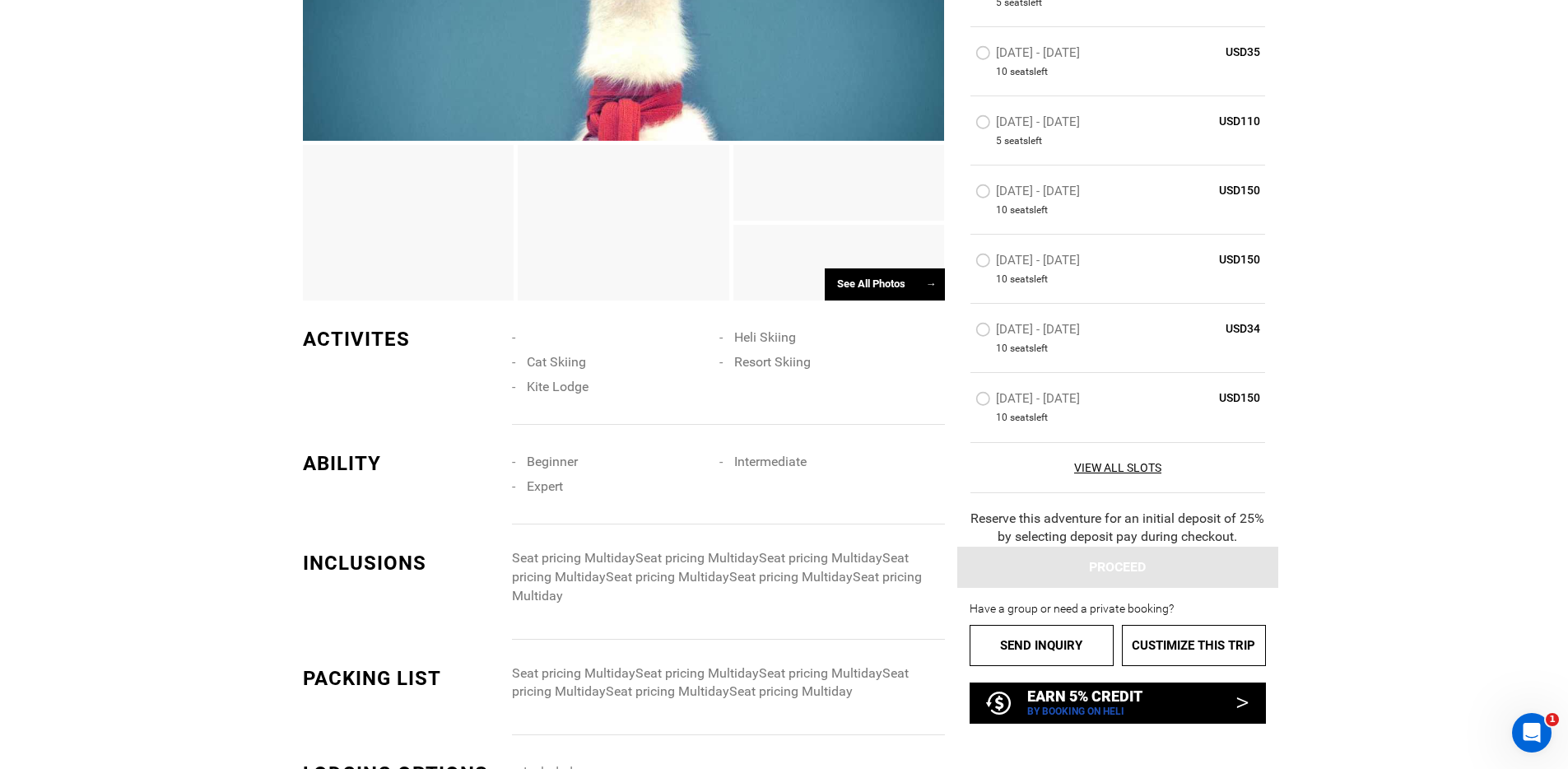
click at [985, 401] on label "Sep 25 - Oct 4, 2026" at bounding box center [1029, 401] width 109 height 20
click at [964, 401] on input "Sep 25 - Oct 4, 2026" at bounding box center [964, 406] width 0 height 36
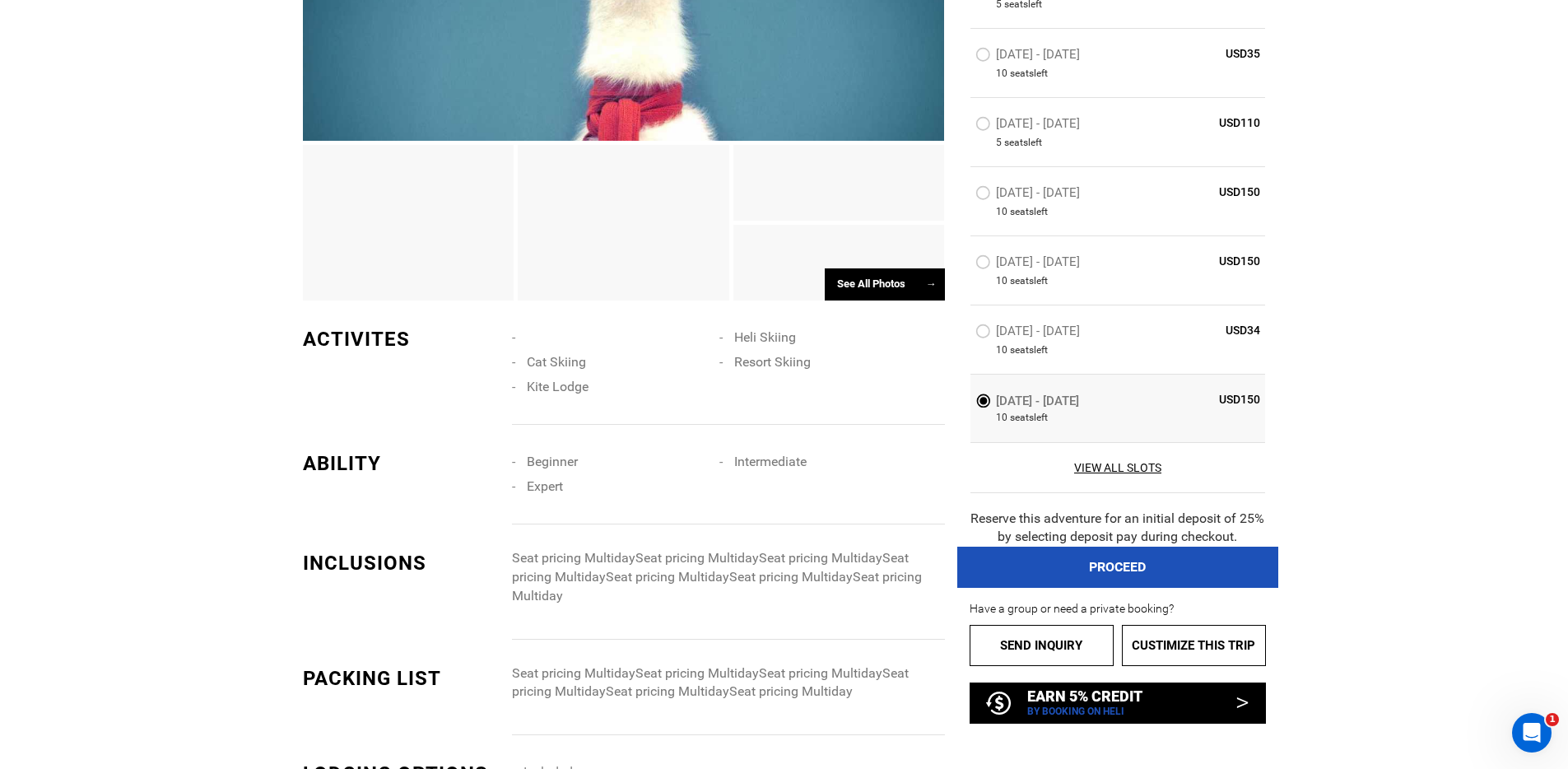
drag, startPoint x: 972, startPoint y: 516, endPoint x: 1244, endPoint y: 534, distance: 272.6
click at [1244, 534] on div "Reserve this adventure for an initial deposit of 25% by selecting deposit pay d…" at bounding box center [1118, 528] width 297 height 38
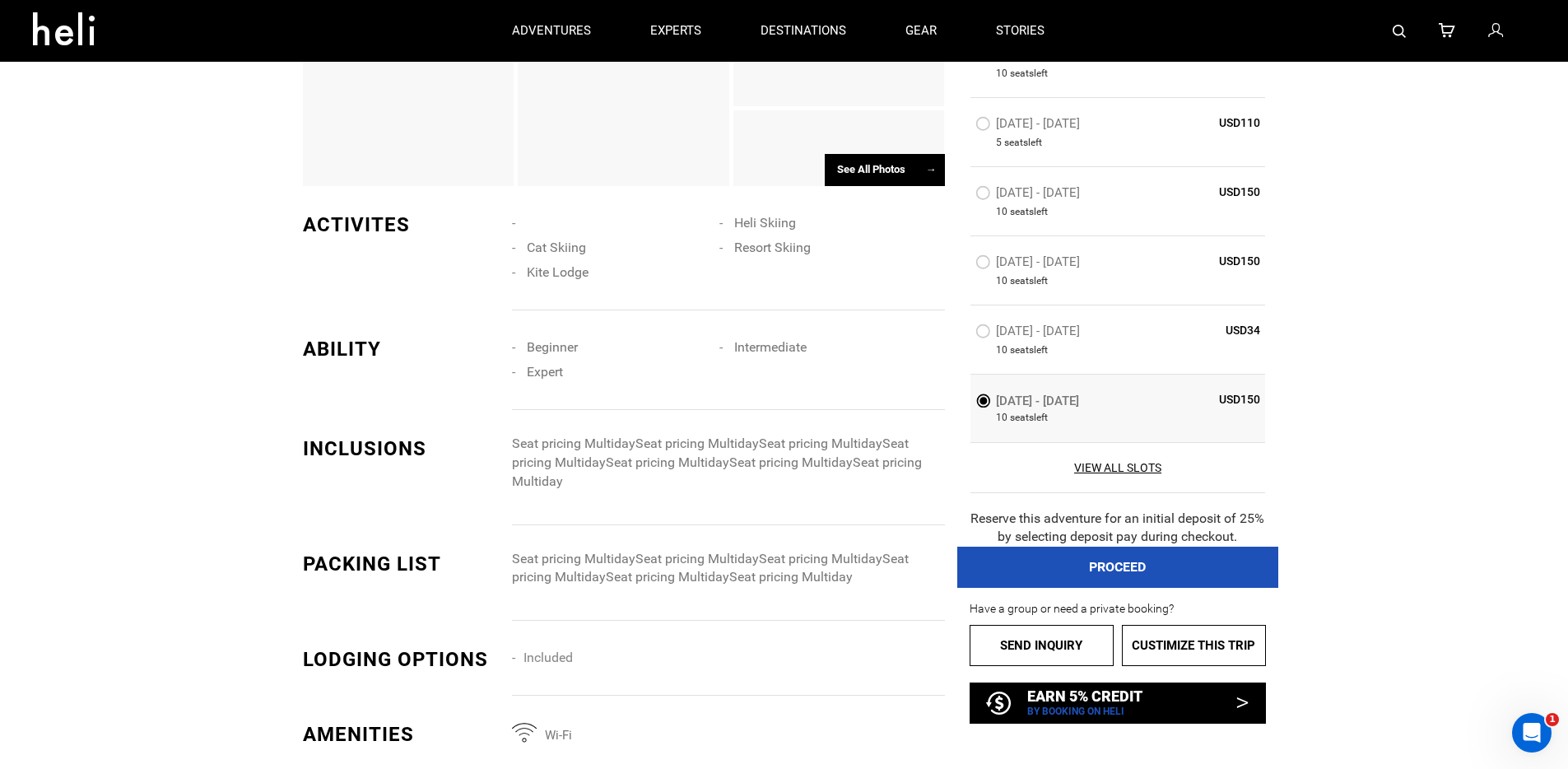
scroll to position [1131, 0]
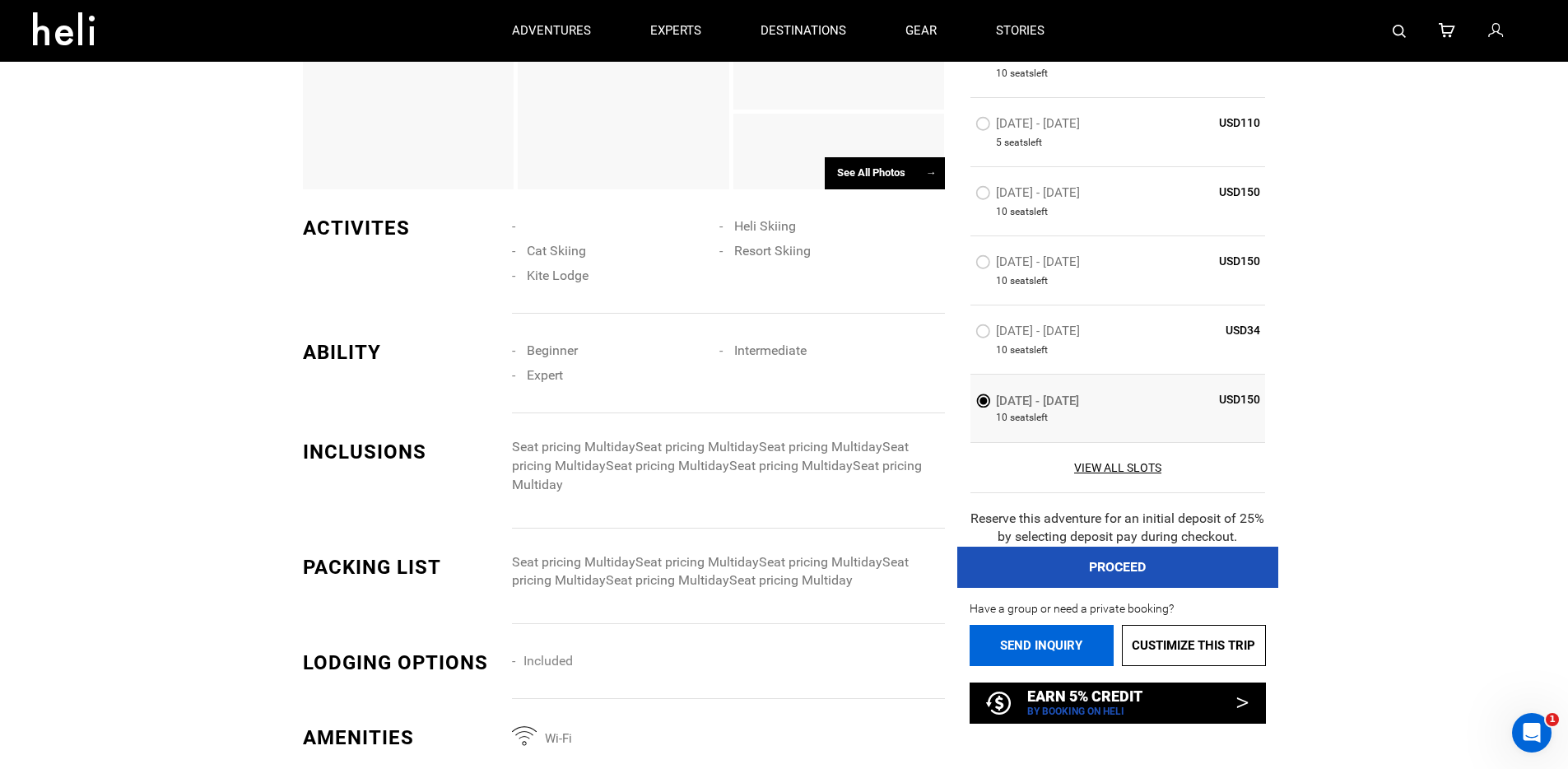
click at [1043, 647] on link "Send inquiry" at bounding box center [1041, 645] width 144 height 41
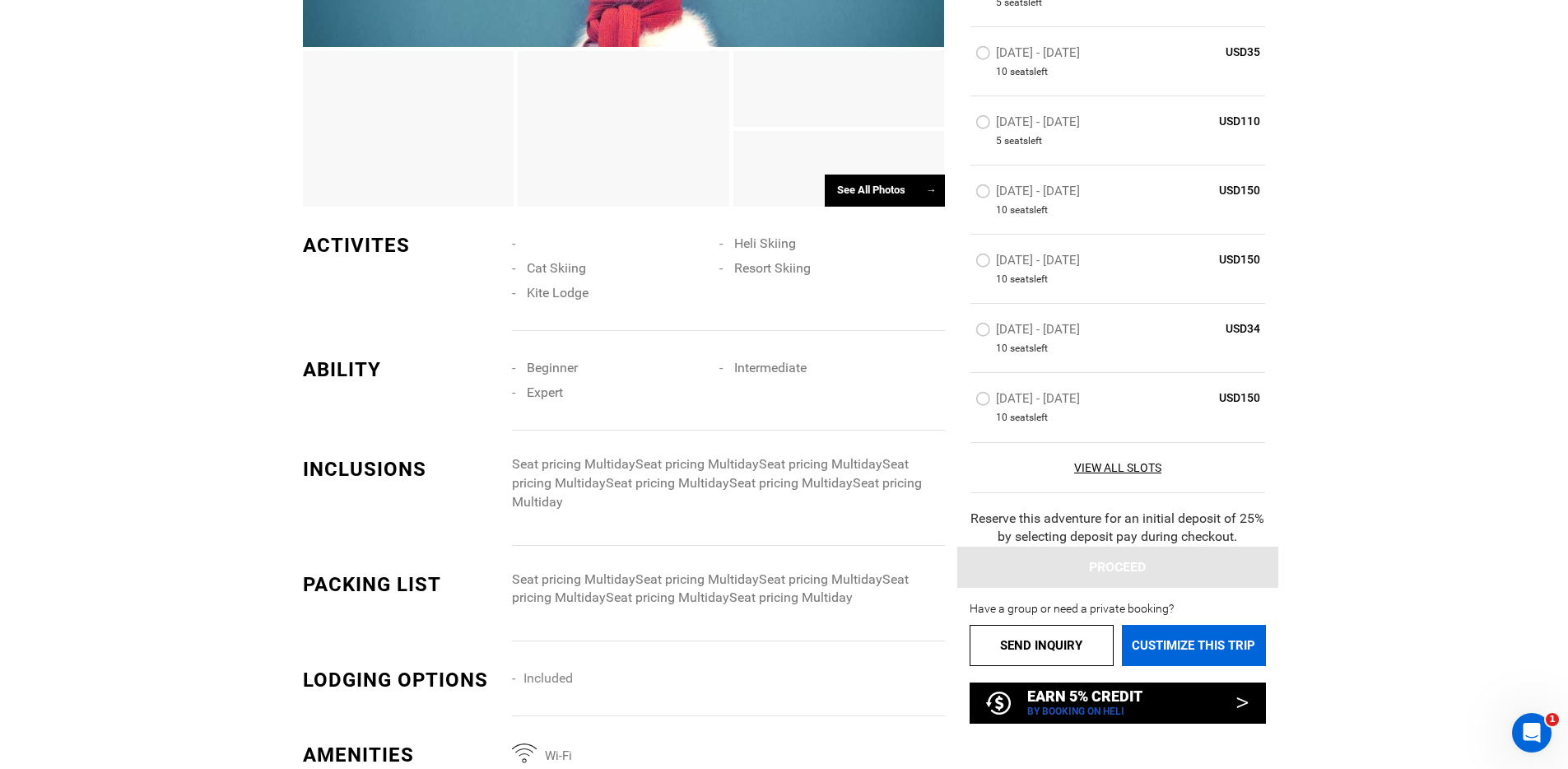
scroll to position [1114, 0]
click at [1159, 649] on link "Custimize this trip" at bounding box center [1194, 645] width 144 height 41
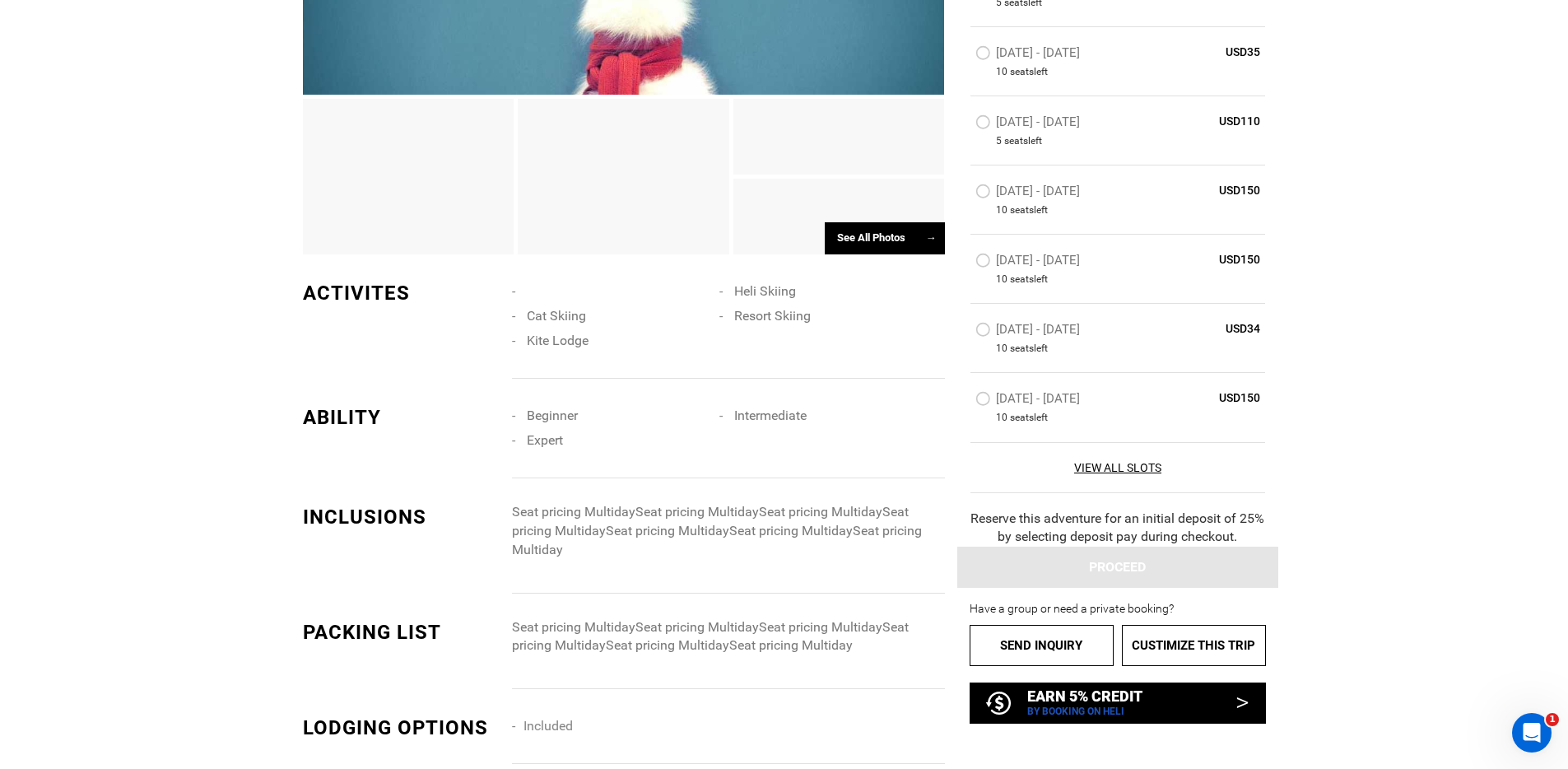
scroll to position [1074, 0]
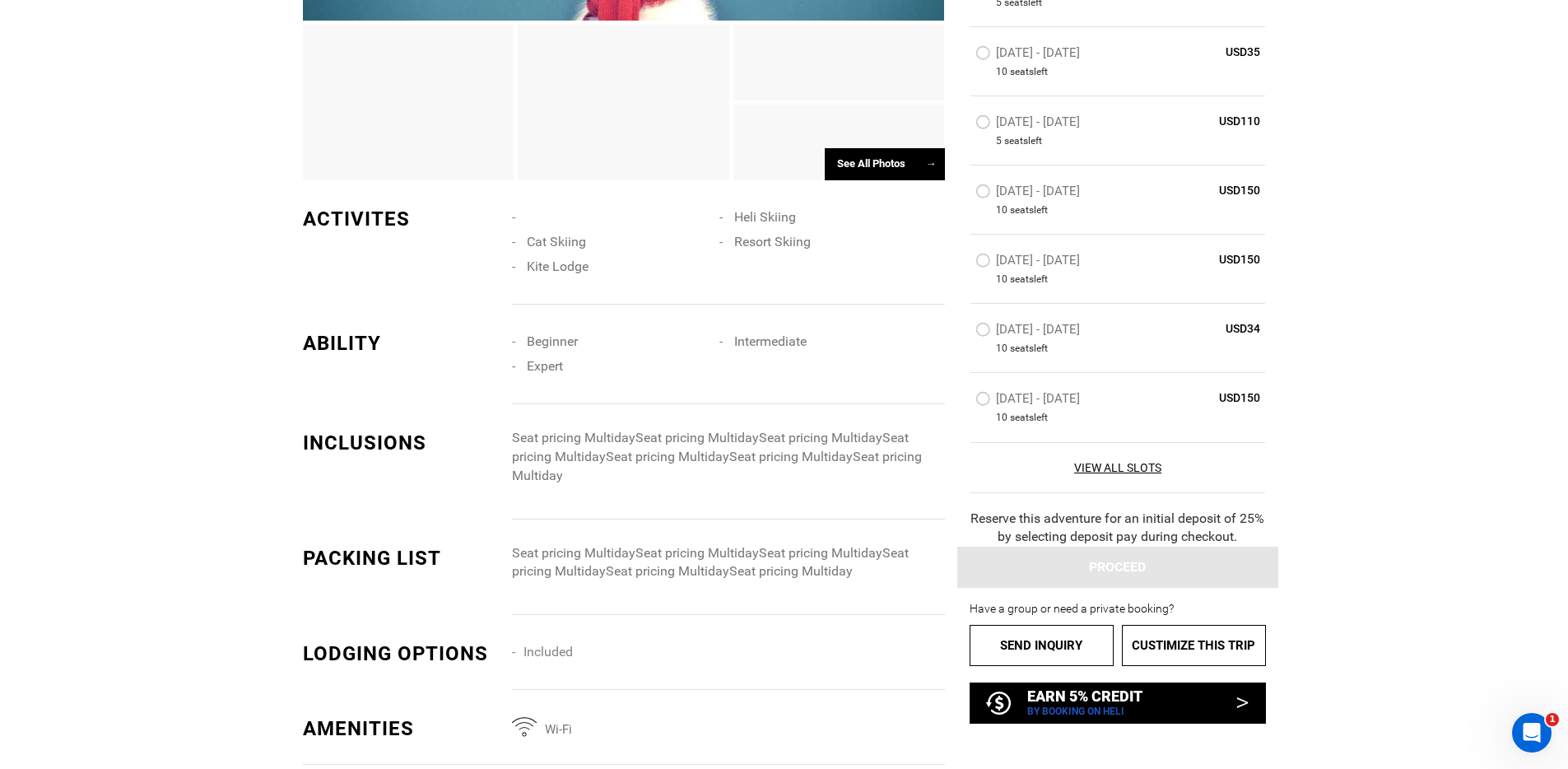
scroll to position [1162, 0]
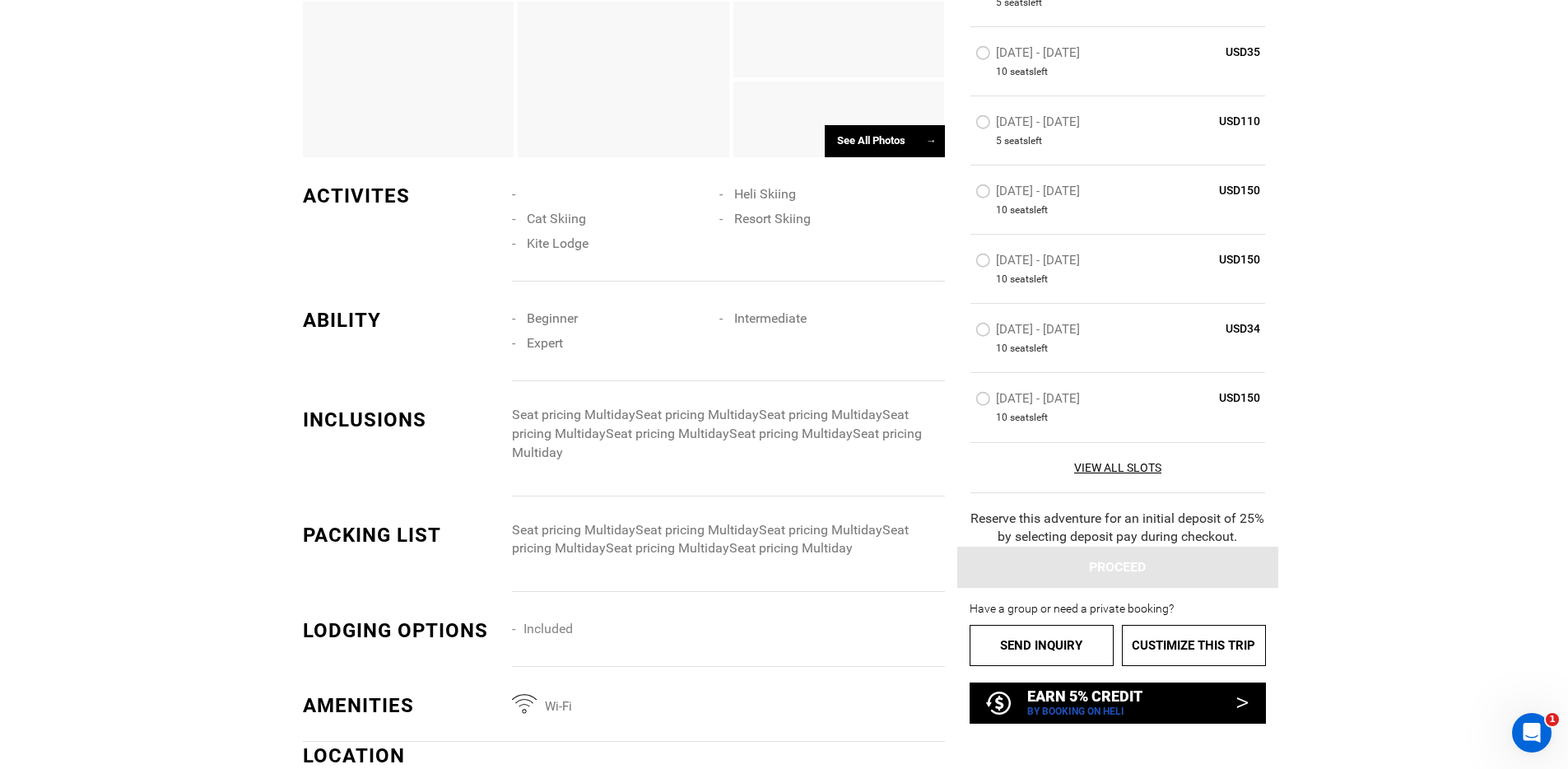
click at [1113, 603] on p "Have a group or need a private booking?" at bounding box center [1118, 609] width 297 height 17
click at [1207, 641] on link "Custimize this trip" at bounding box center [1194, 645] width 144 height 41
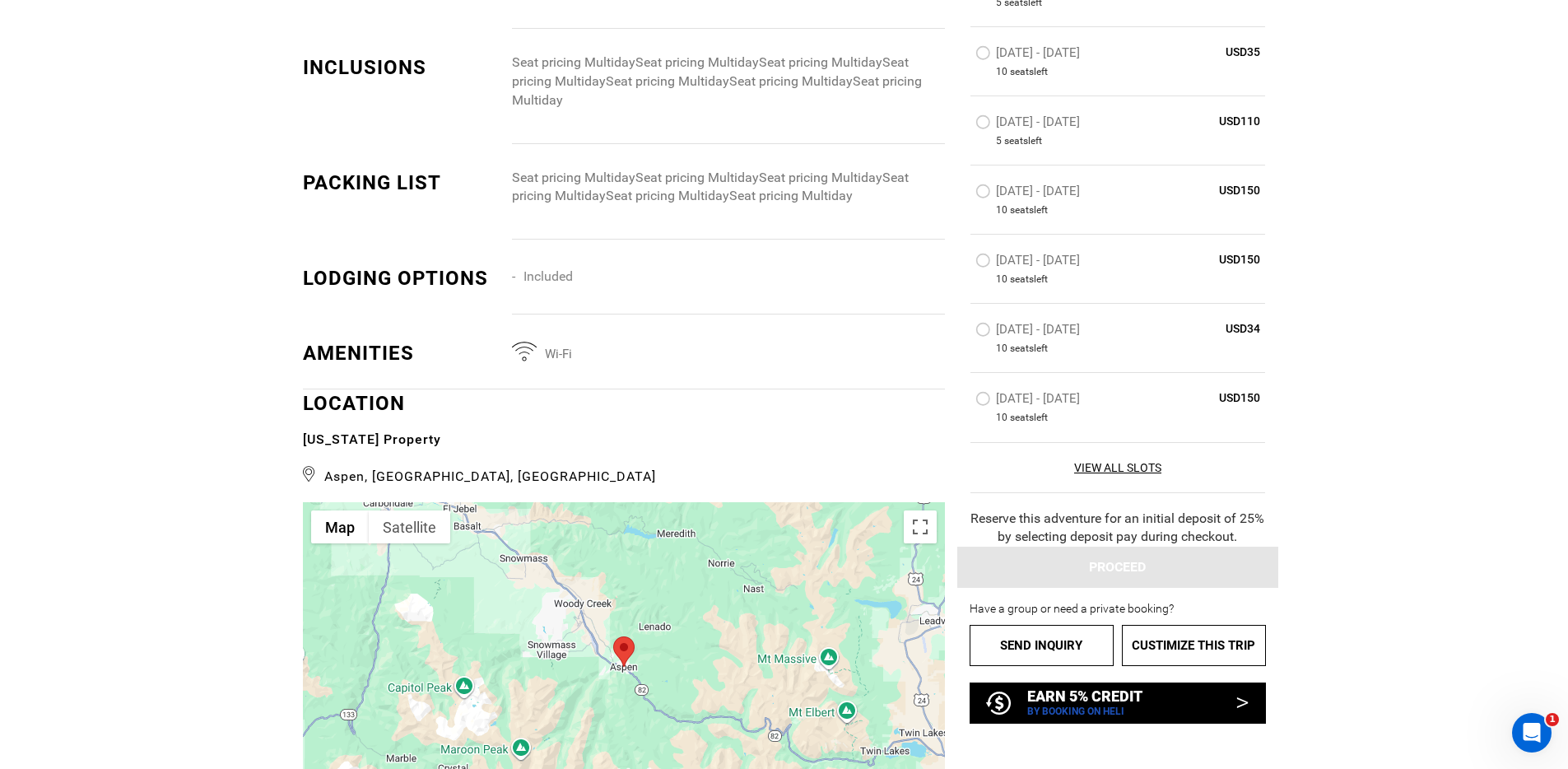
scroll to position [1516, 0]
drag, startPoint x: 972, startPoint y: 517, endPoint x: 1242, endPoint y: 535, distance: 270.6
click at [1241, 534] on div "Reserve this adventure for an initial deposit of 25% by selecting deposit pay d…" at bounding box center [1118, 528] width 297 height 38
click at [1242, 535] on div "Reserve this adventure for an initial deposit of 25% by selecting deposit pay d…" at bounding box center [1118, 528] width 297 height 38
click at [1404, 534] on div "Activities Ability Inclusions Packing List Lodging Amenities Location Itinerary…" at bounding box center [784, 471] width 1568 height 2683
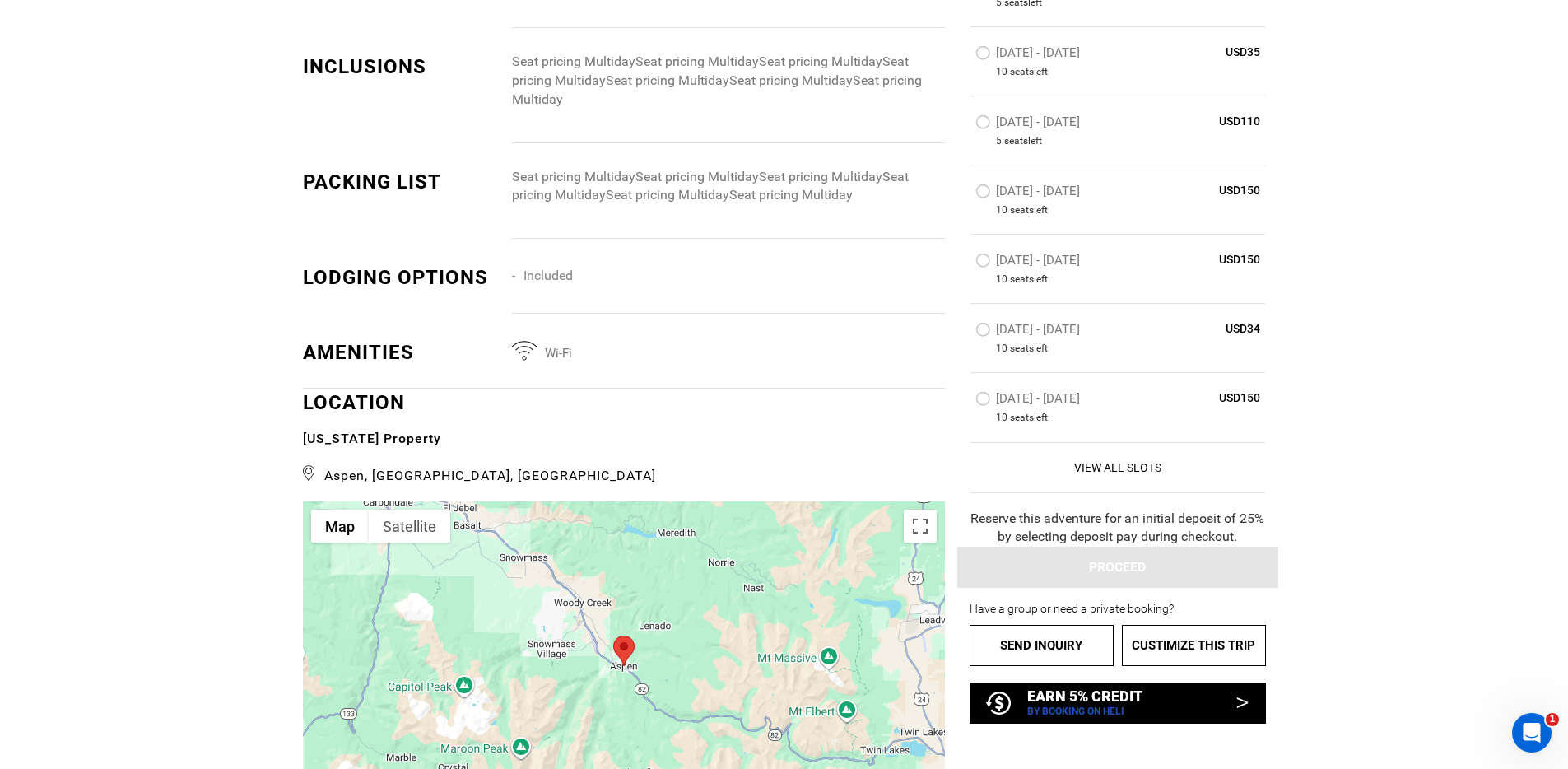
click at [982, 404] on label "Sep 25 - Oct 4, 2026" at bounding box center [1029, 401] width 109 height 20
click at [964, 404] on input "Sep 25 - Oct 4, 2026" at bounding box center [964, 406] width 0 height 36
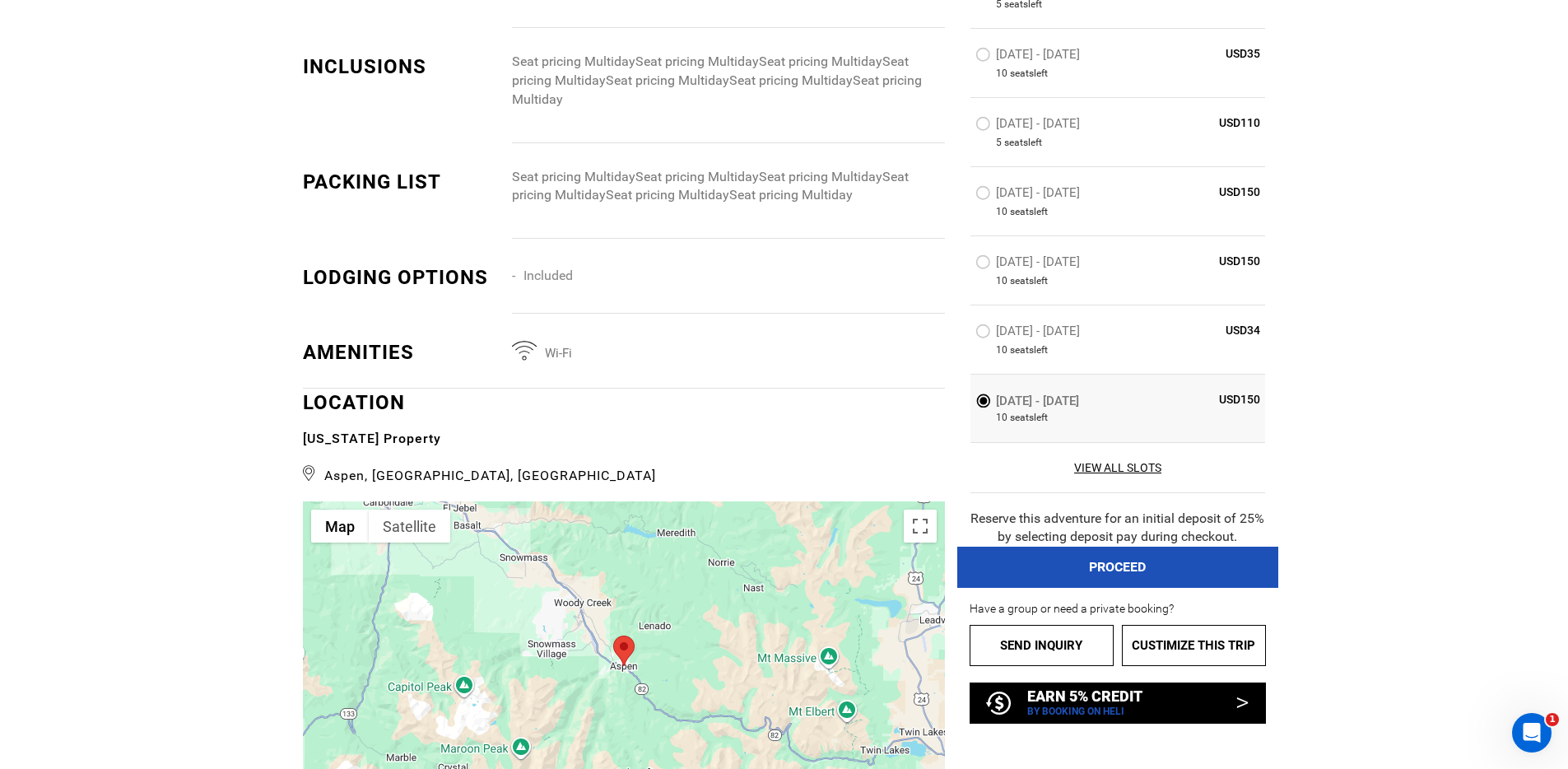
click at [980, 331] on label "Jun 20 - Jun 29, 2026" at bounding box center [1029, 334] width 109 height 20
click at [964, 331] on input "Jun 20 - Jun 29, 2026" at bounding box center [964, 339] width 0 height 36
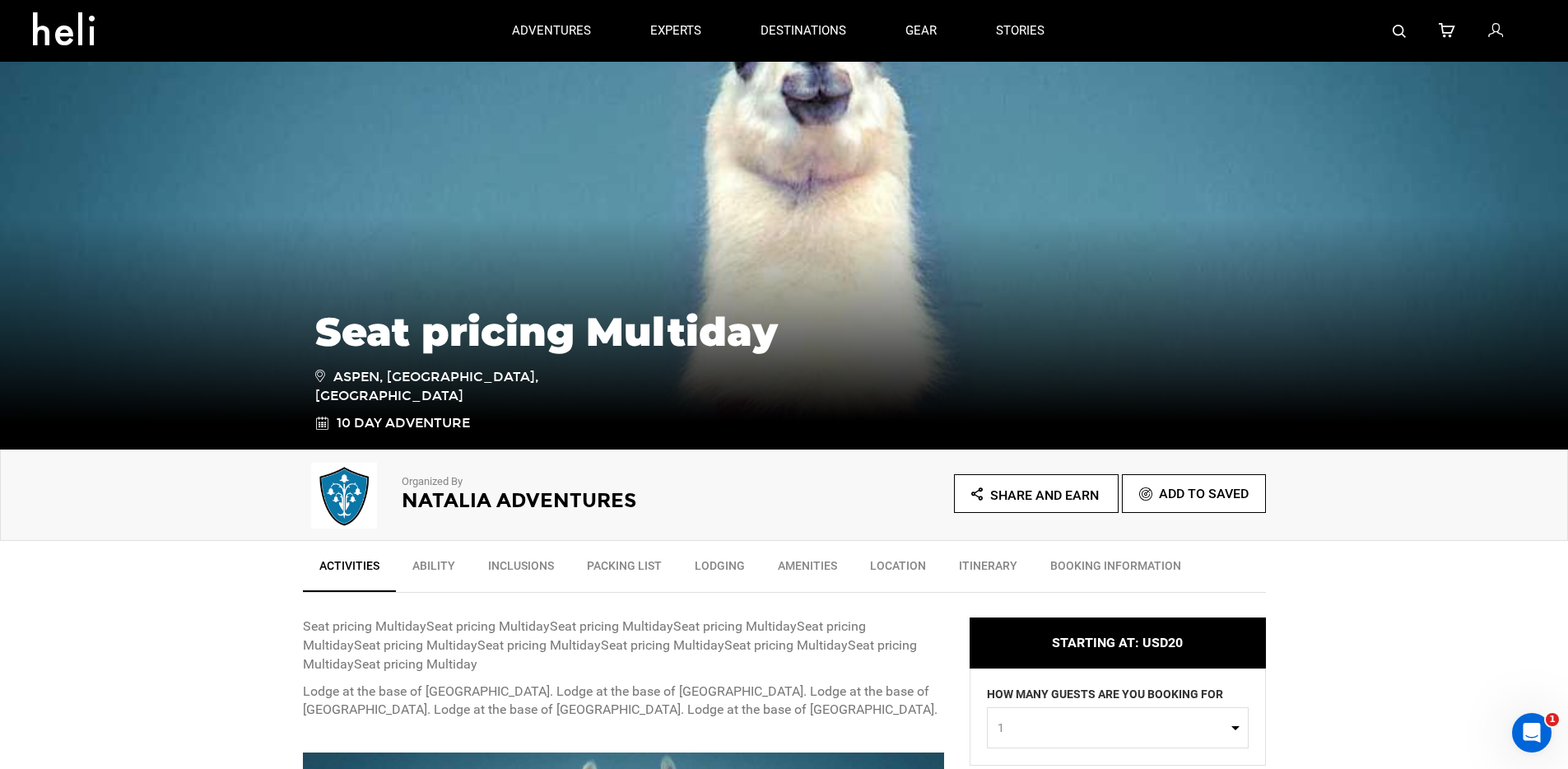
scroll to position [304, 0]
